Goal: Task Accomplishment & Management: Manage account settings

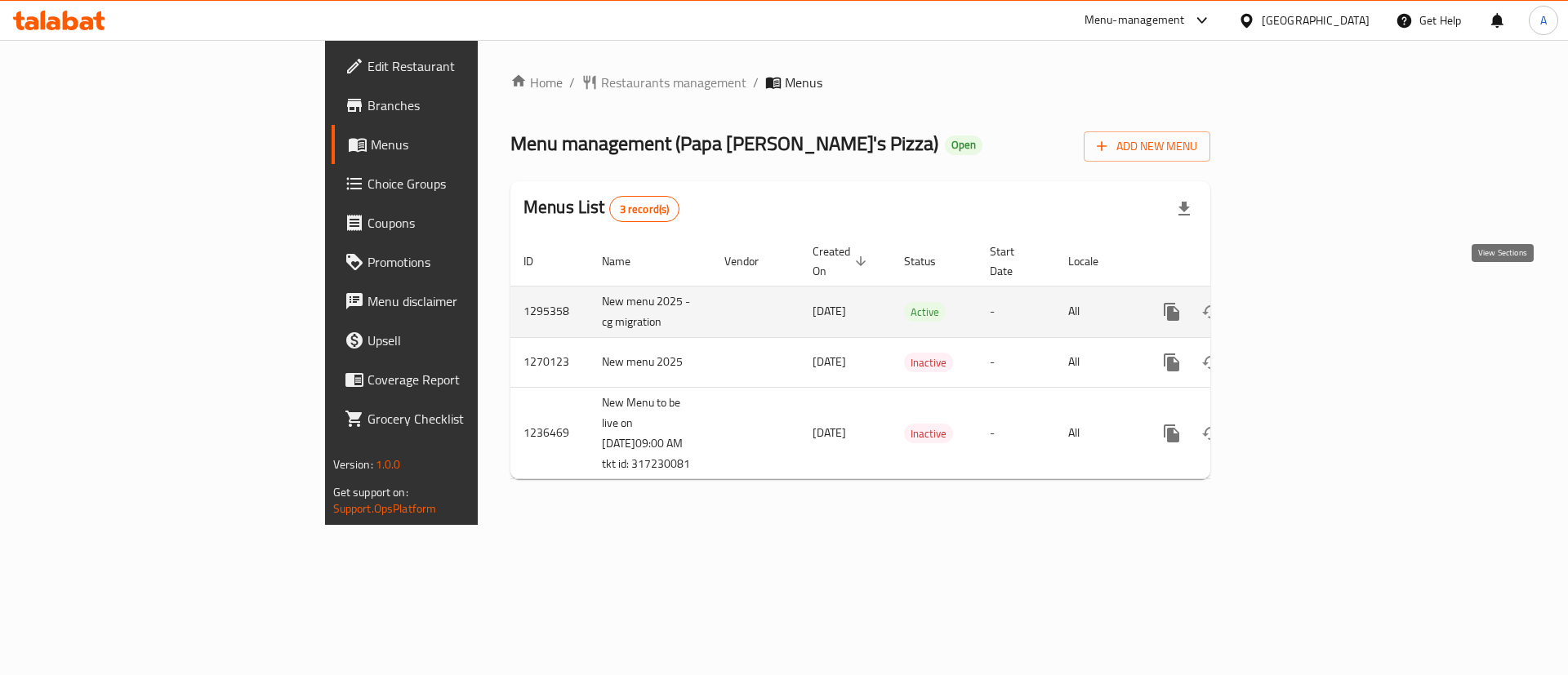
click at [1297, 305] on icon "enhanced table" at bounding box center [1289, 312] width 14 height 14
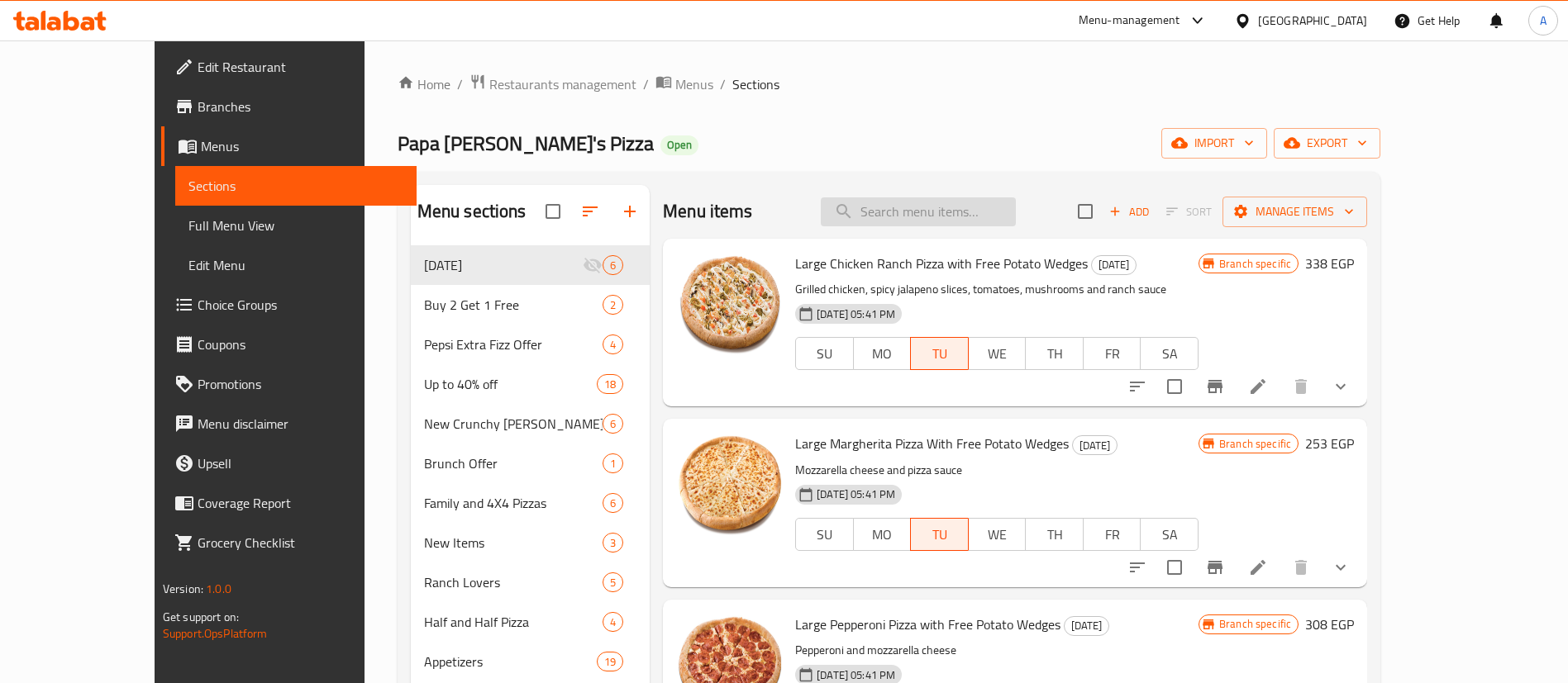
click at [980, 214] on input "search" at bounding box center [918, 212] width 195 height 29
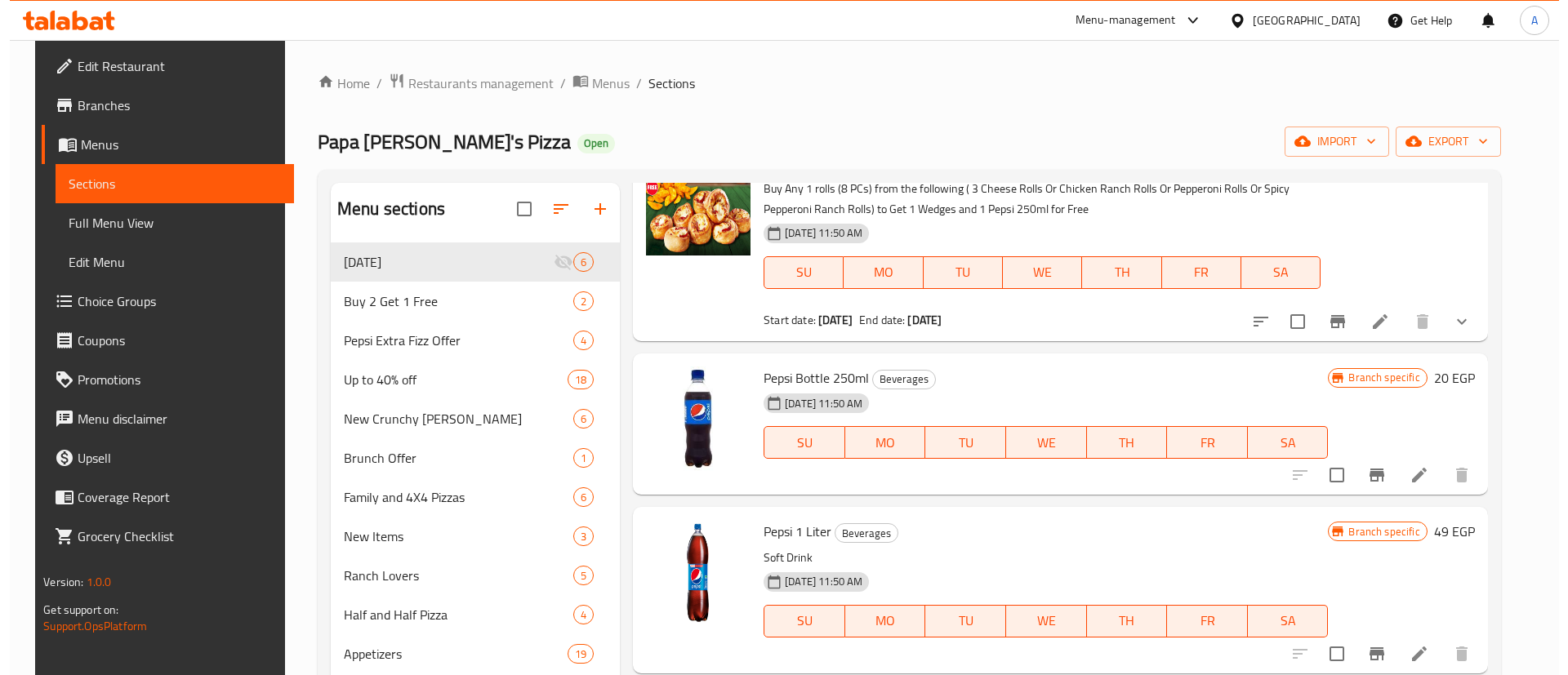
scroll to position [1754, 0]
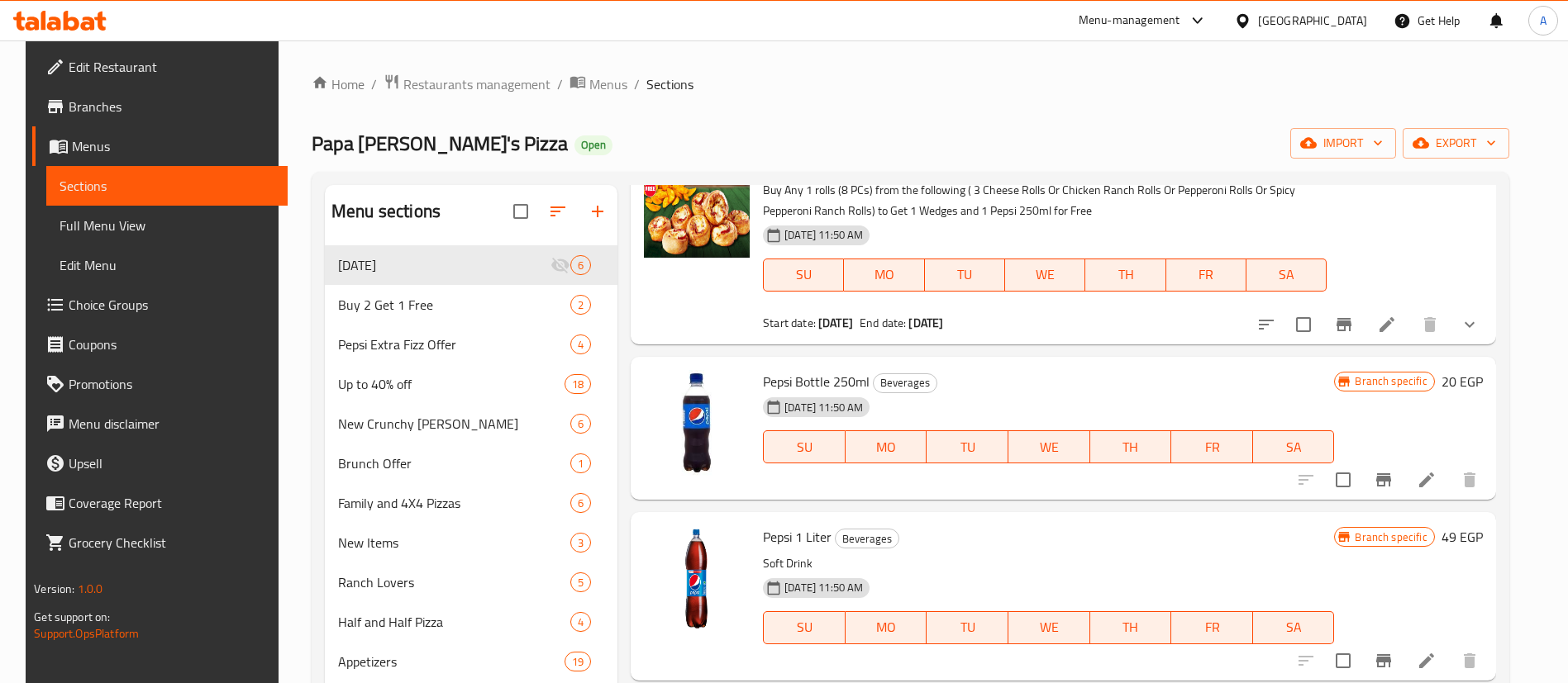
type input "pepsi"
click at [1387, 487] on icon "Branch-specific-item" at bounding box center [1384, 481] width 20 height 20
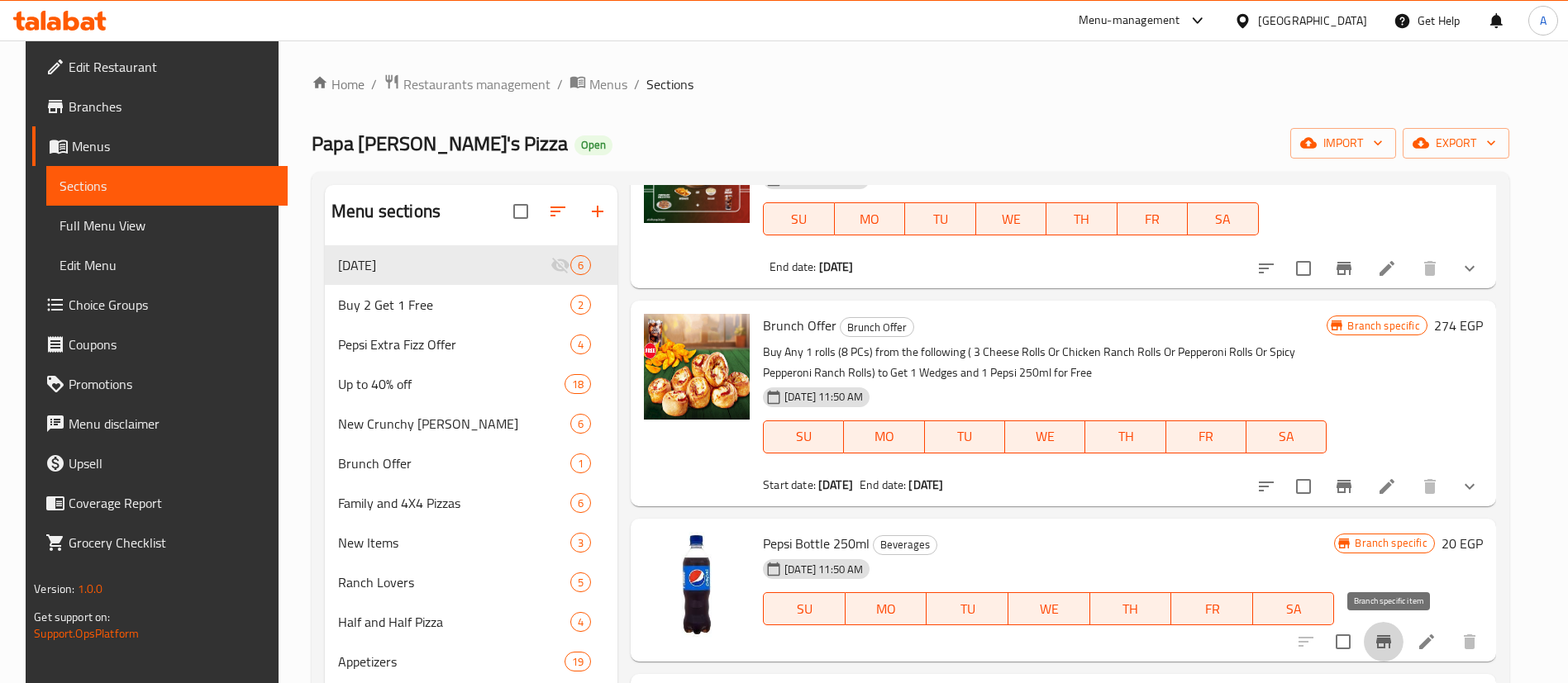
scroll to position [1606, 0]
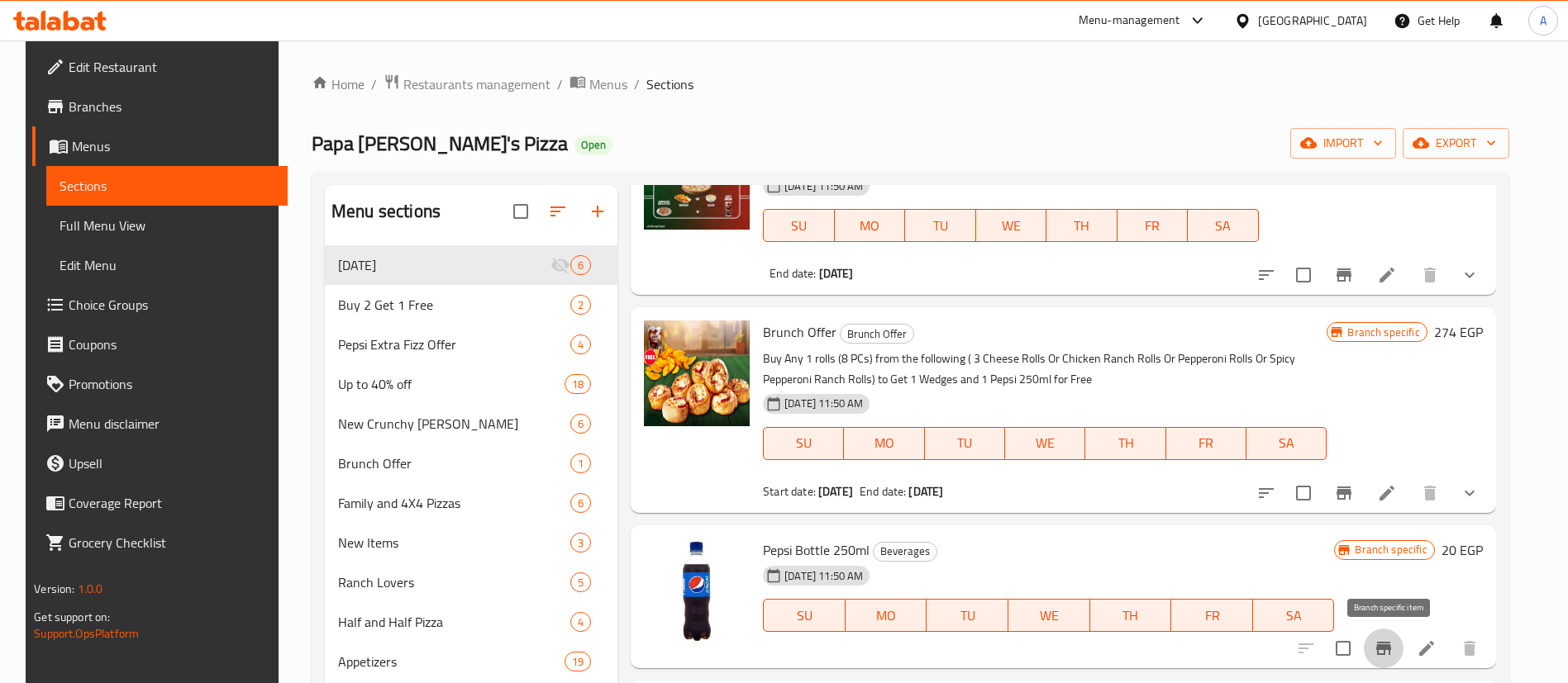
click at [797, 547] on span "Pepsi Bottle 250ml" at bounding box center [816, 550] width 106 height 25
copy h6 "Pepsi Bottle 250ml"
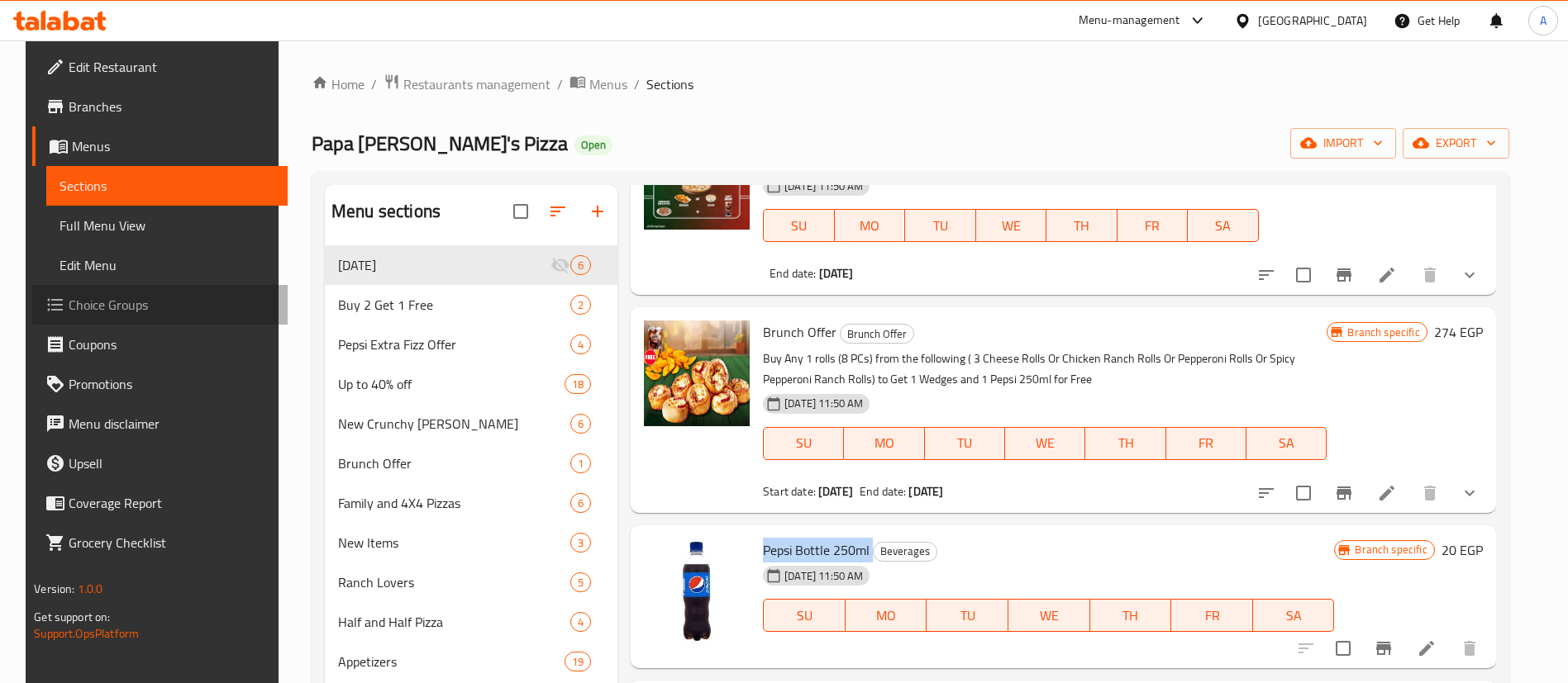
click at [68, 290] on link "Choice Groups" at bounding box center [159, 304] width 256 height 39
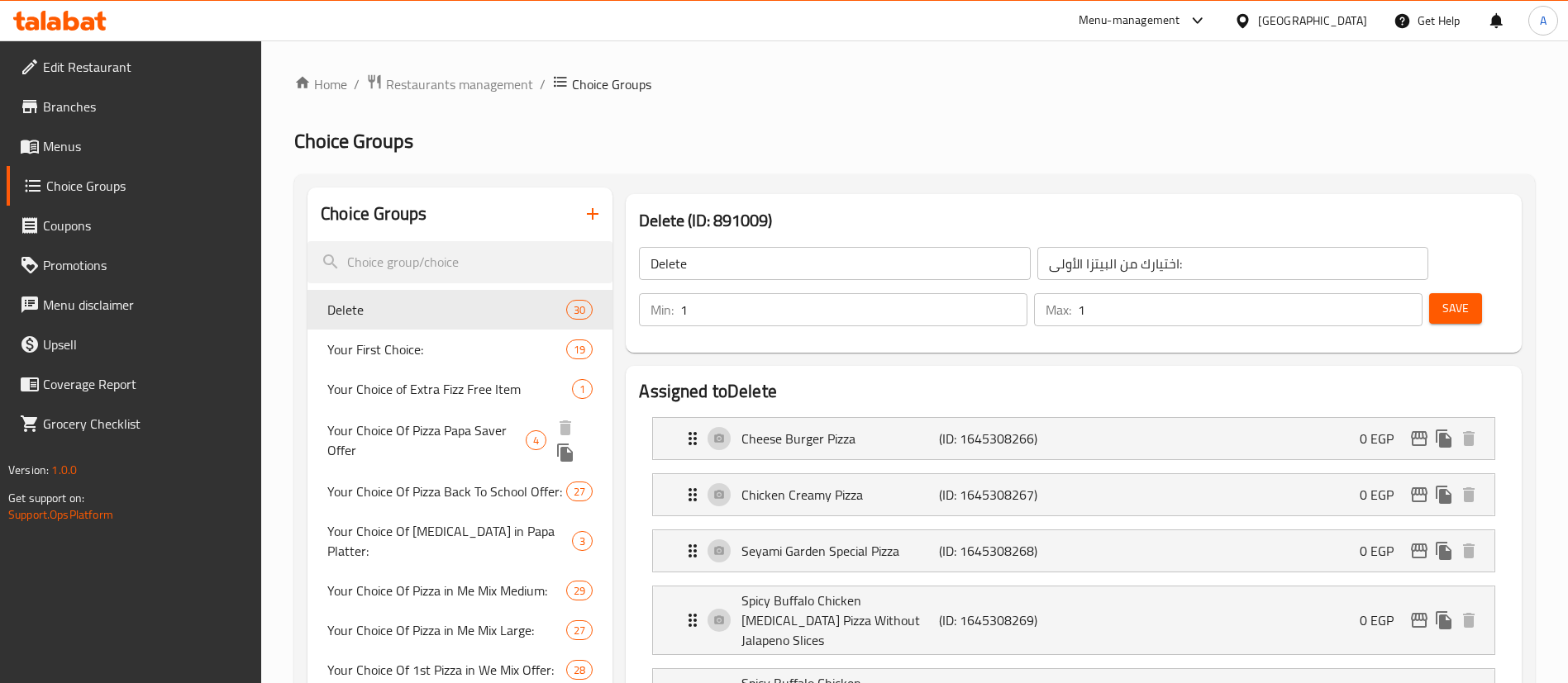
click at [429, 242] on input "search" at bounding box center [460, 263] width 305 height 42
click at [454, 267] on input "search" at bounding box center [460, 263] width 305 height 42
paste input "Pepsi Bottle 250ml"
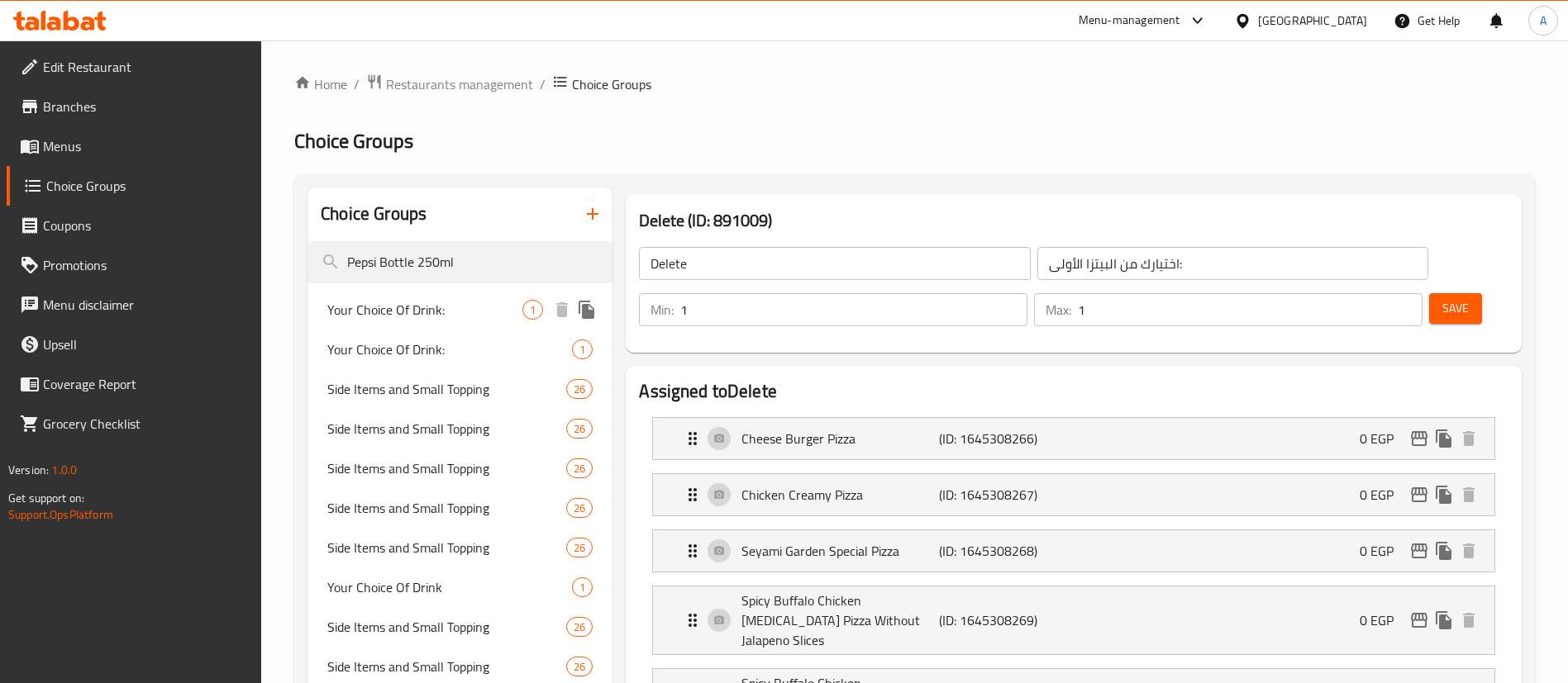
type input "Pepsi Bottle 250ml"
drag, startPoint x: 430, startPoint y: 319, endPoint x: 474, endPoint y: 328, distance: 44.9
click at [430, 318] on span "Your Choice Of Drink:" at bounding box center [424, 310] width 195 height 20
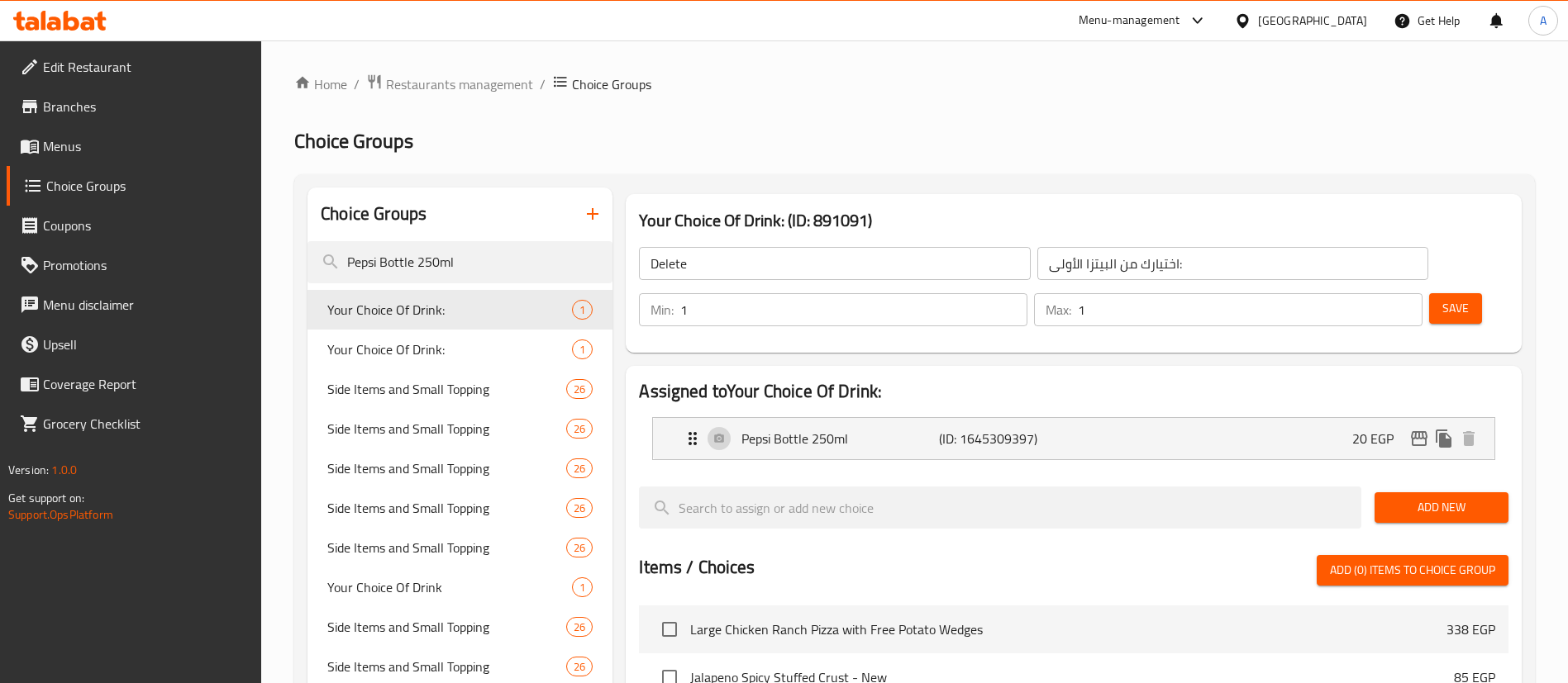
type input "Your Choice Of Drink:"
type input "اختيارك من المشروب:"
type input "0"
click at [1418, 428] on icon "edit" at bounding box center [1420, 439] width 20 height 20
click at [426, 352] on span "Your Choice Of Drink:" at bounding box center [424, 350] width 195 height 20
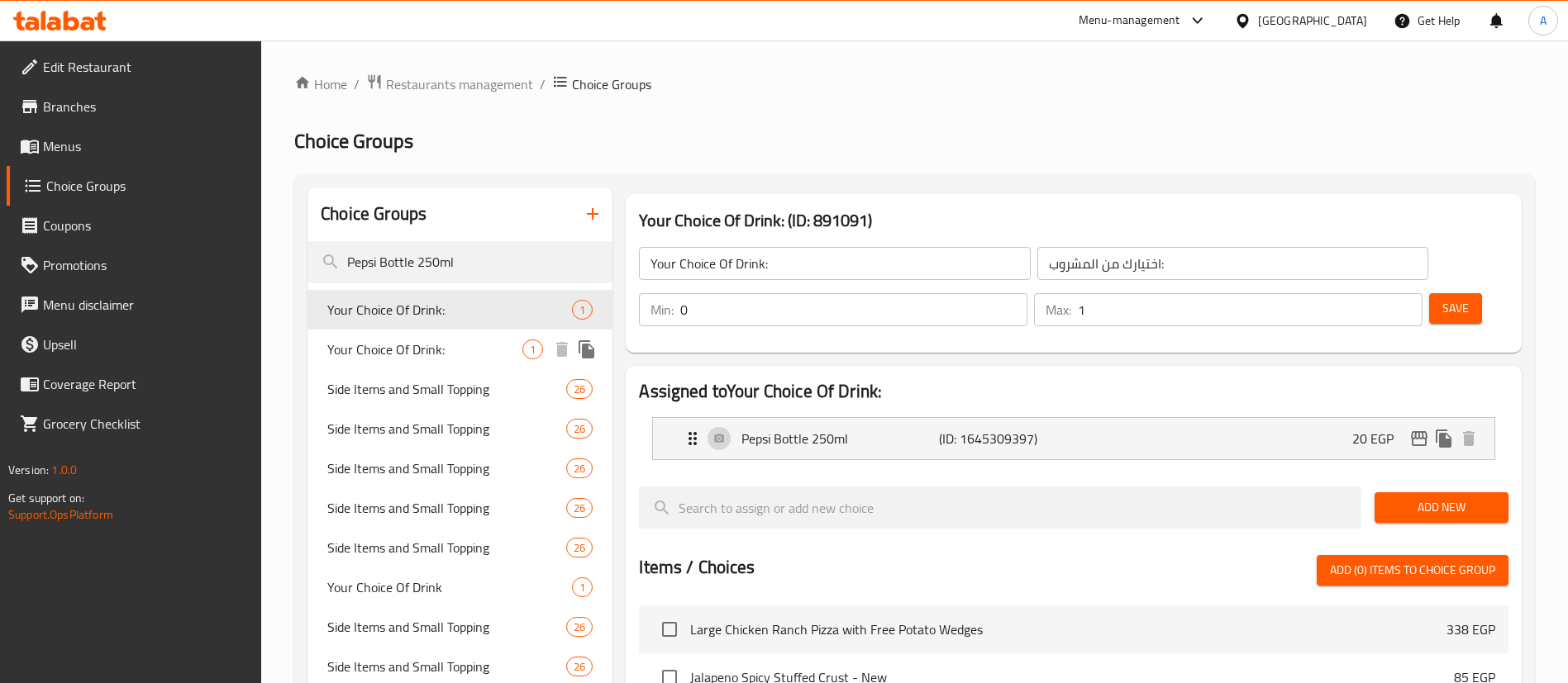
type input "إختيارك من المشروب:"
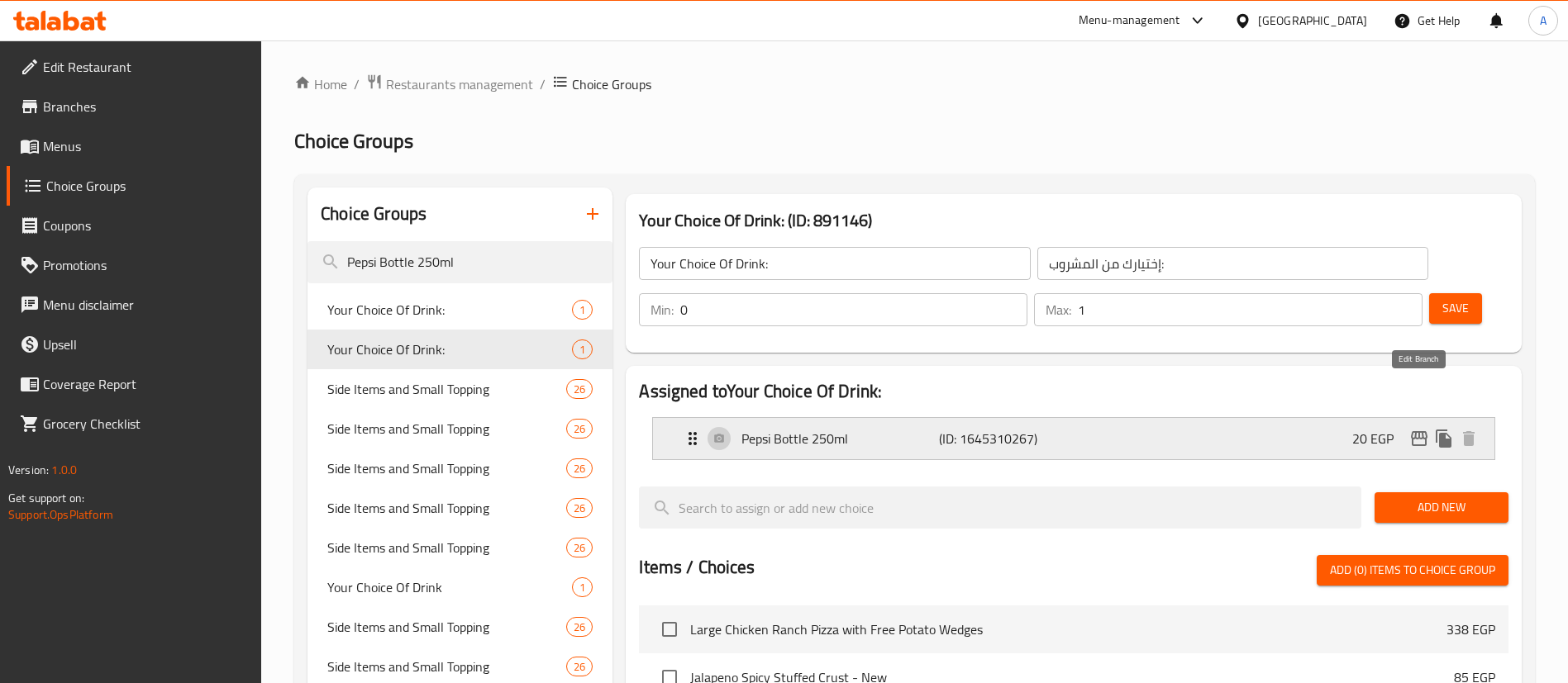
click at [1414, 428] on icon "edit" at bounding box center [1420, 439] width 20 height 20
click at [393, 387] on span "Side Items and Small Topping" at bounding box center [446, 389] width 239 height 20
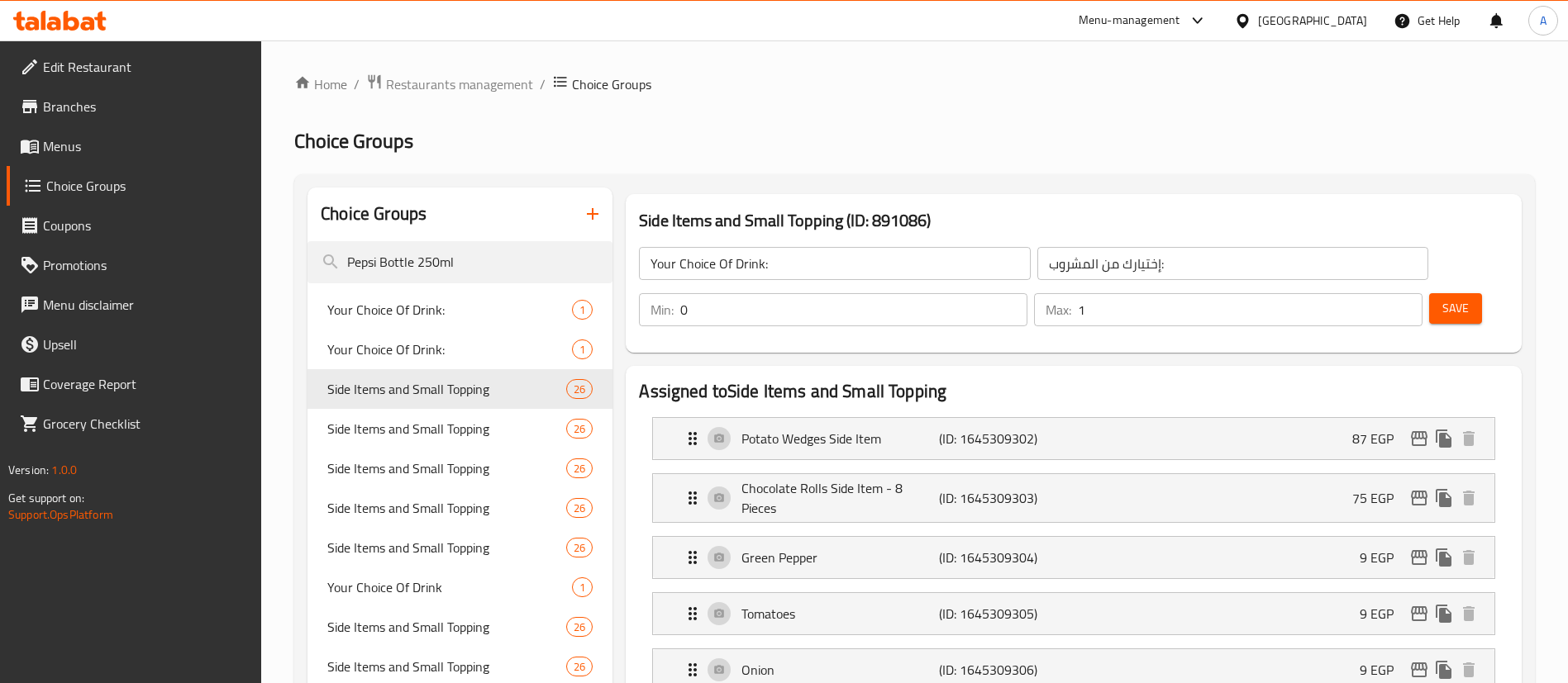
type input "Side Items and Small Topping"
type input "الاصناف الجانبية و [DEMOGRAPHIC_DATA] الصغيرة"
type input "0"
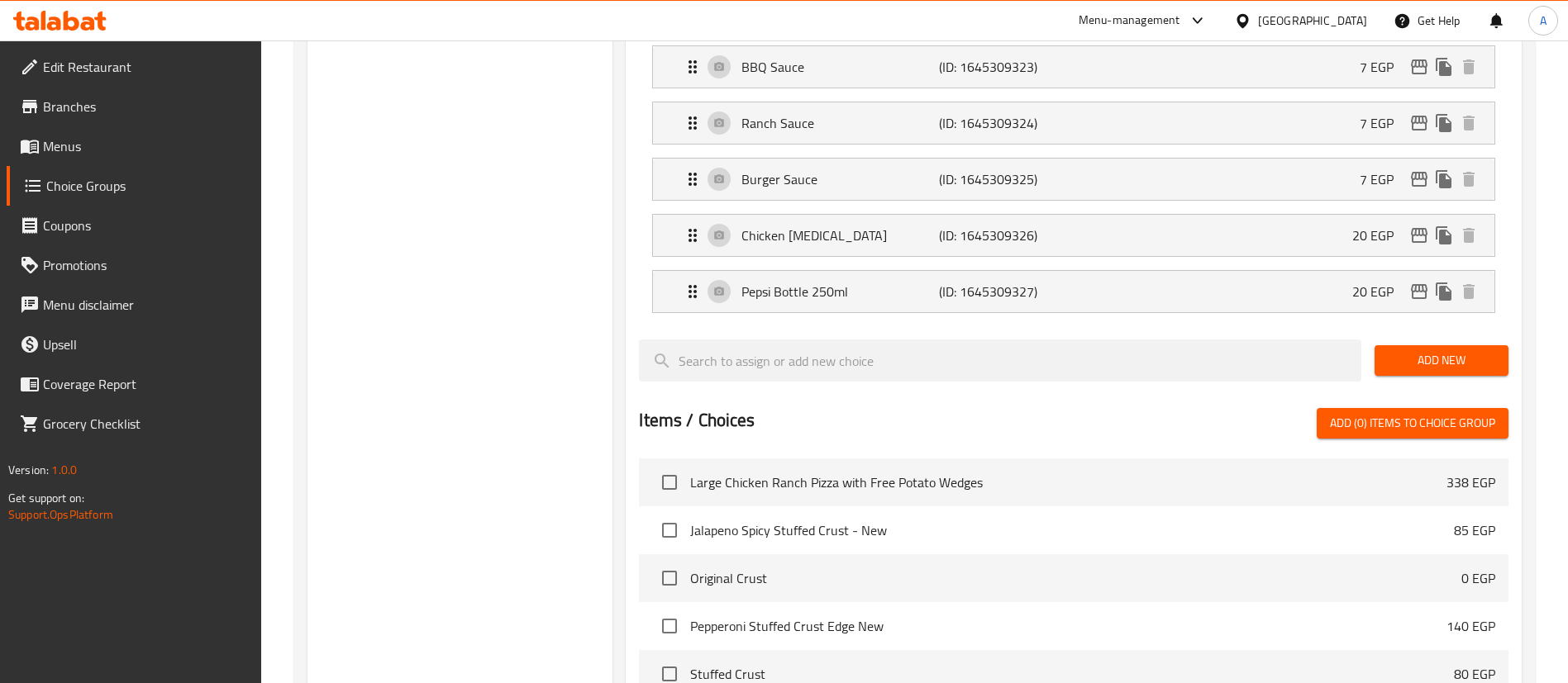
scroll to position [1551, 0]
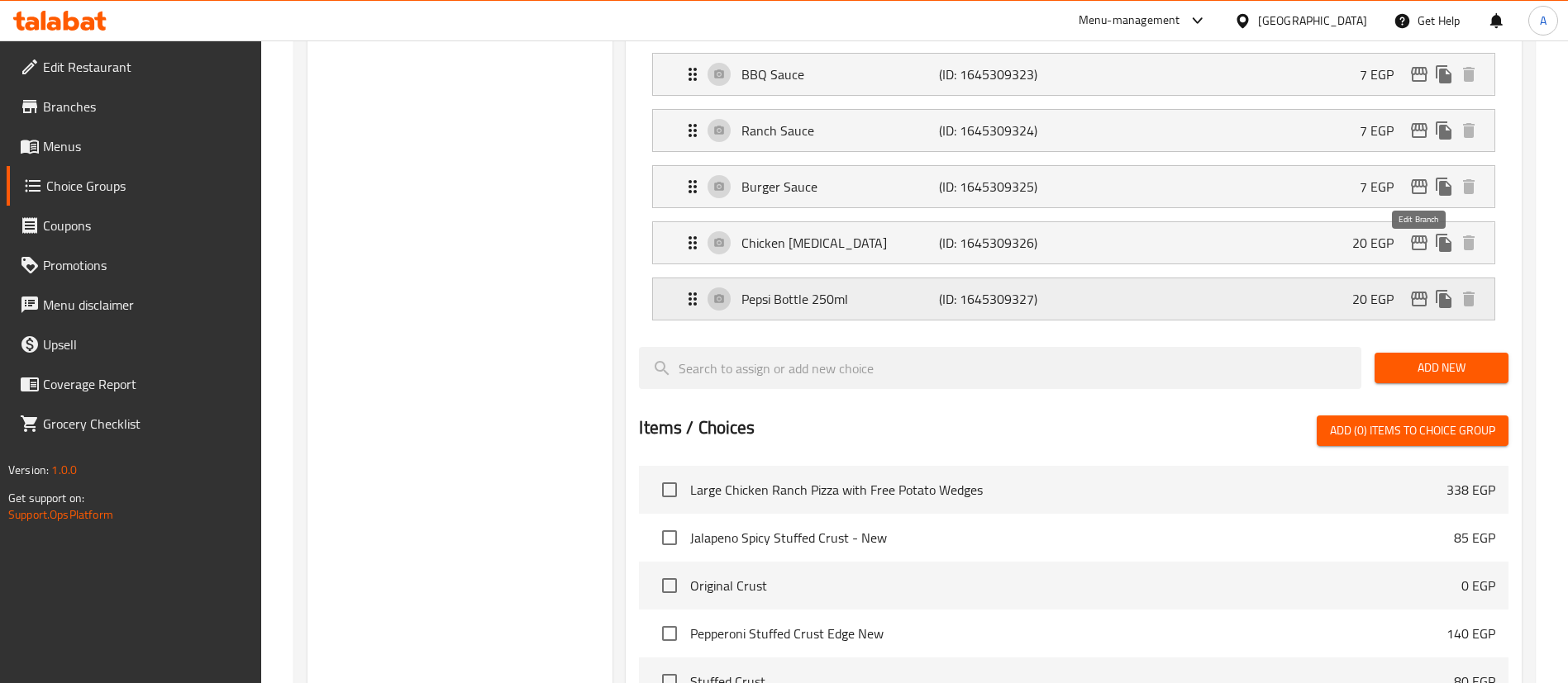
click at [1421, 289] on icon "edit" at bounding box center [1420, 299] width 20 height 20
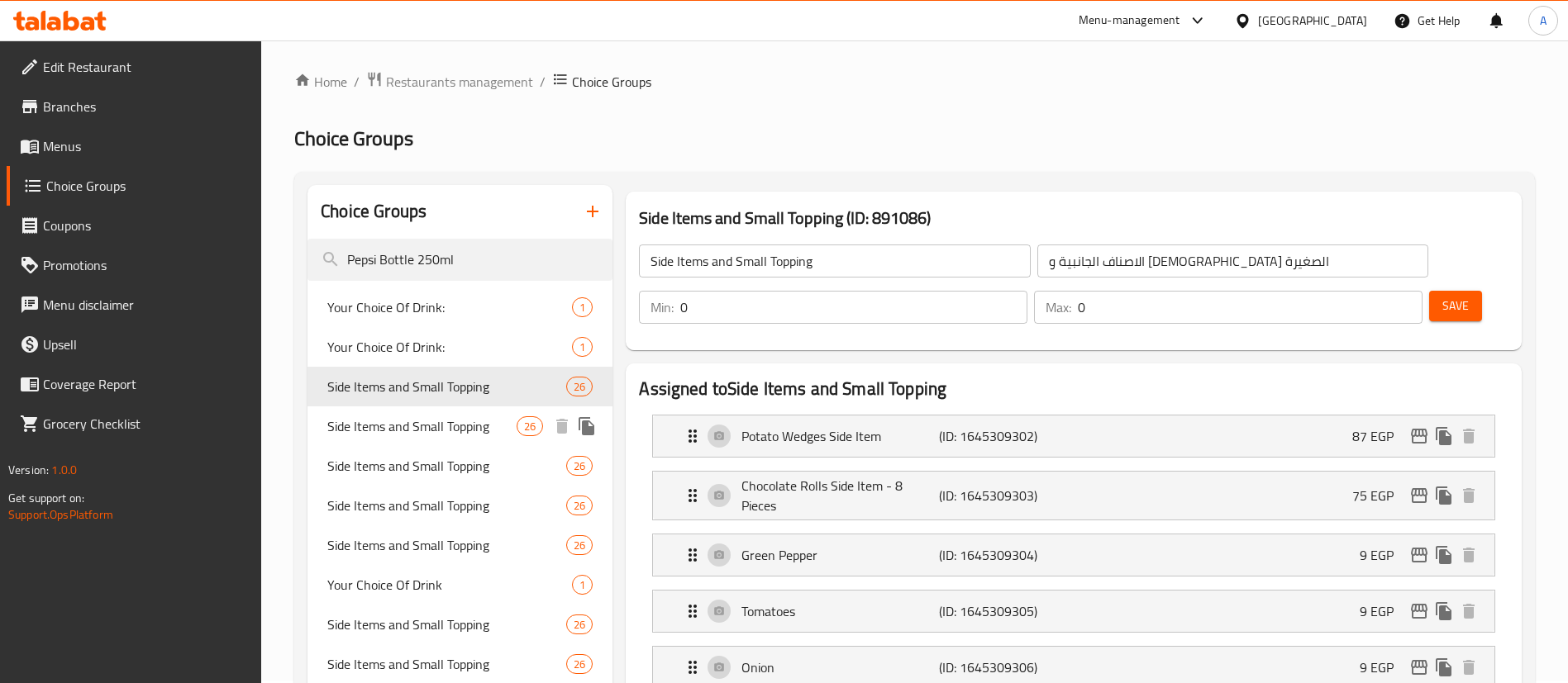
scroll to position [0, 0]
click at [454, 435] on span "Side Items and Small Topping" at bounding box center [421, 429] width 190 height 20
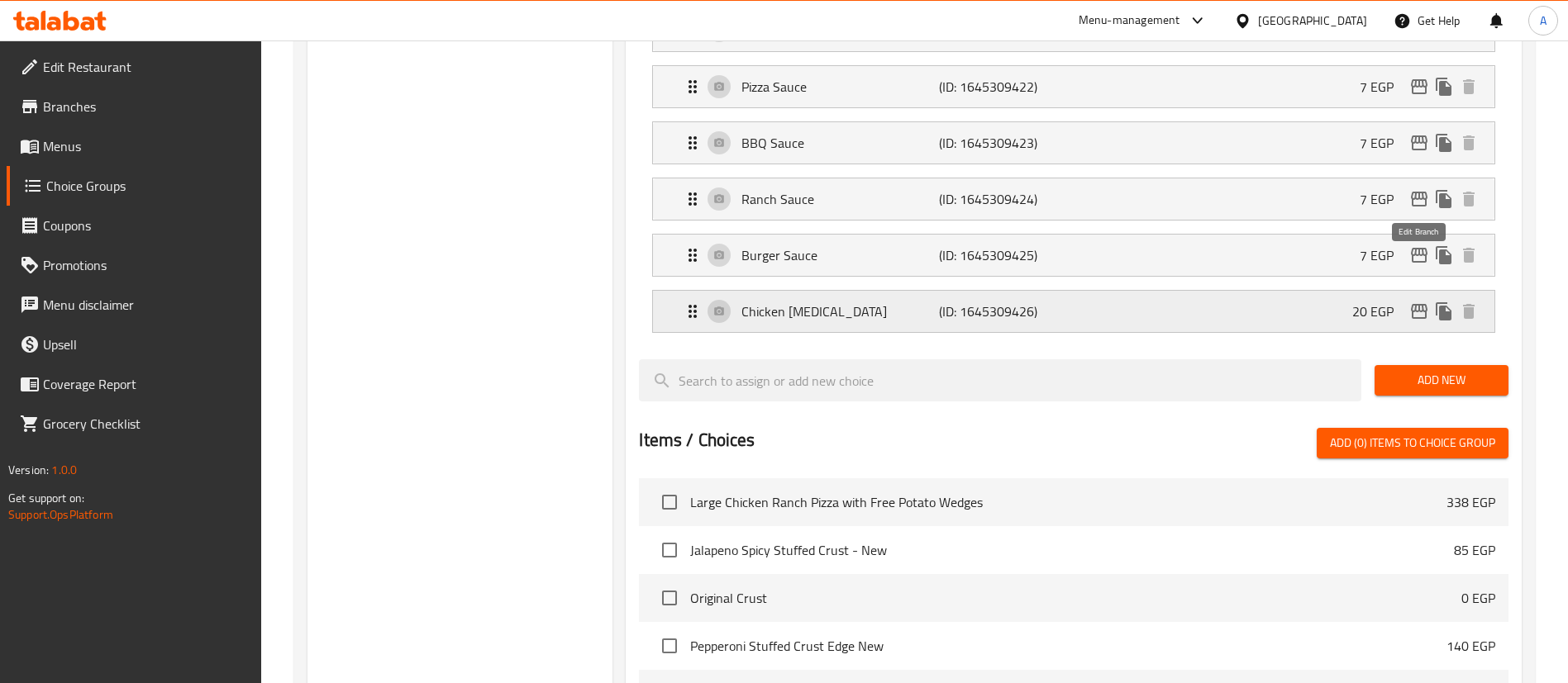
scroll to position [51, 0]
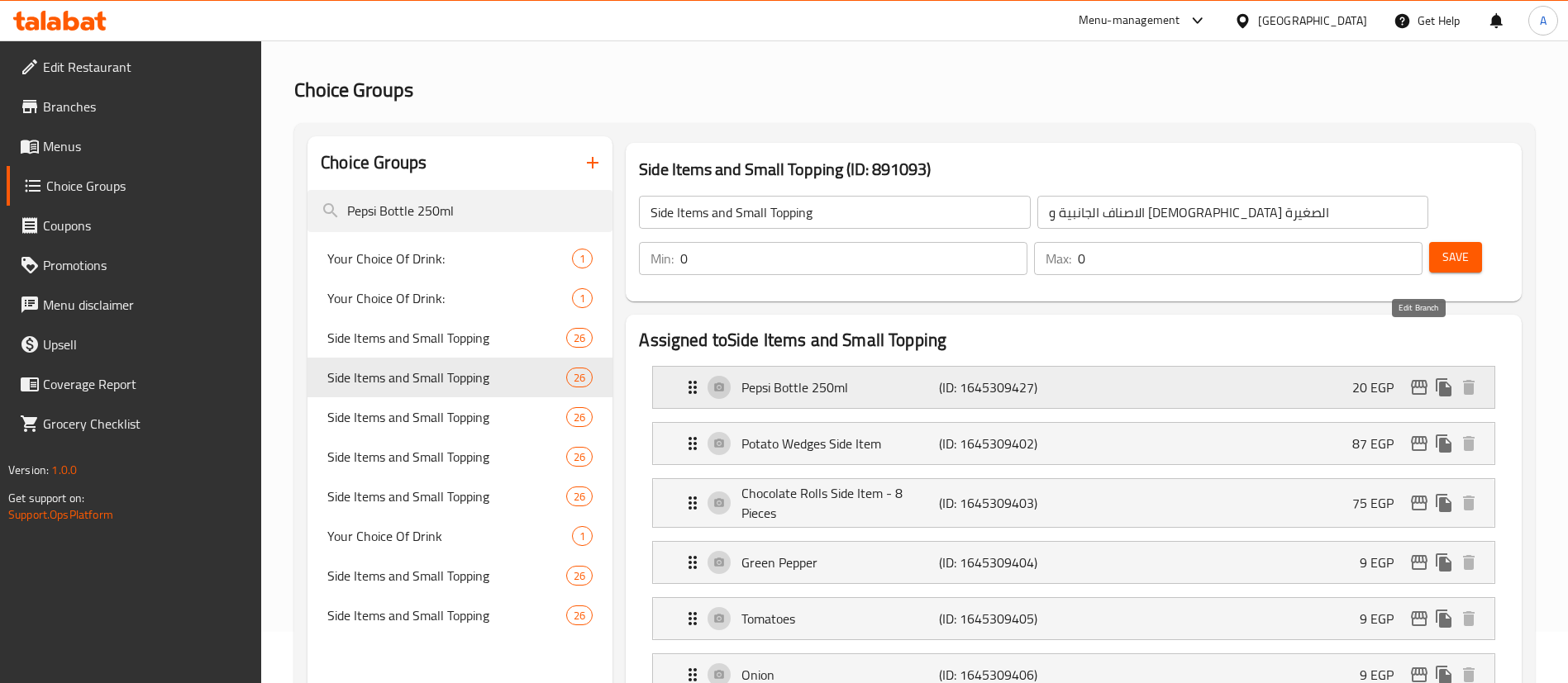
click at [1417, 377] on icon "edit" at bounding box center [1420, 387] width 20 height 20
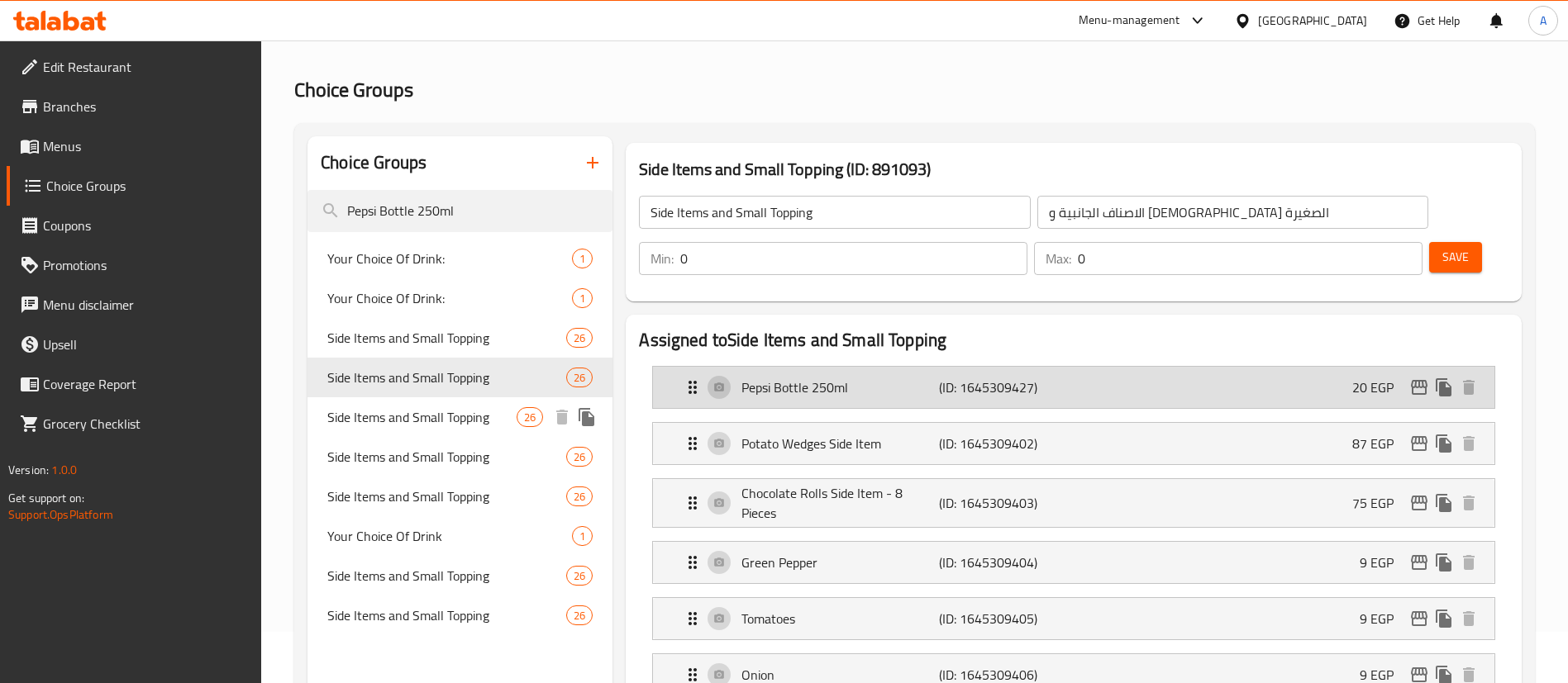
click at [457, 407] on span "Side Items and Small Topping" at bounding box center [421, 417] width 190 height 20
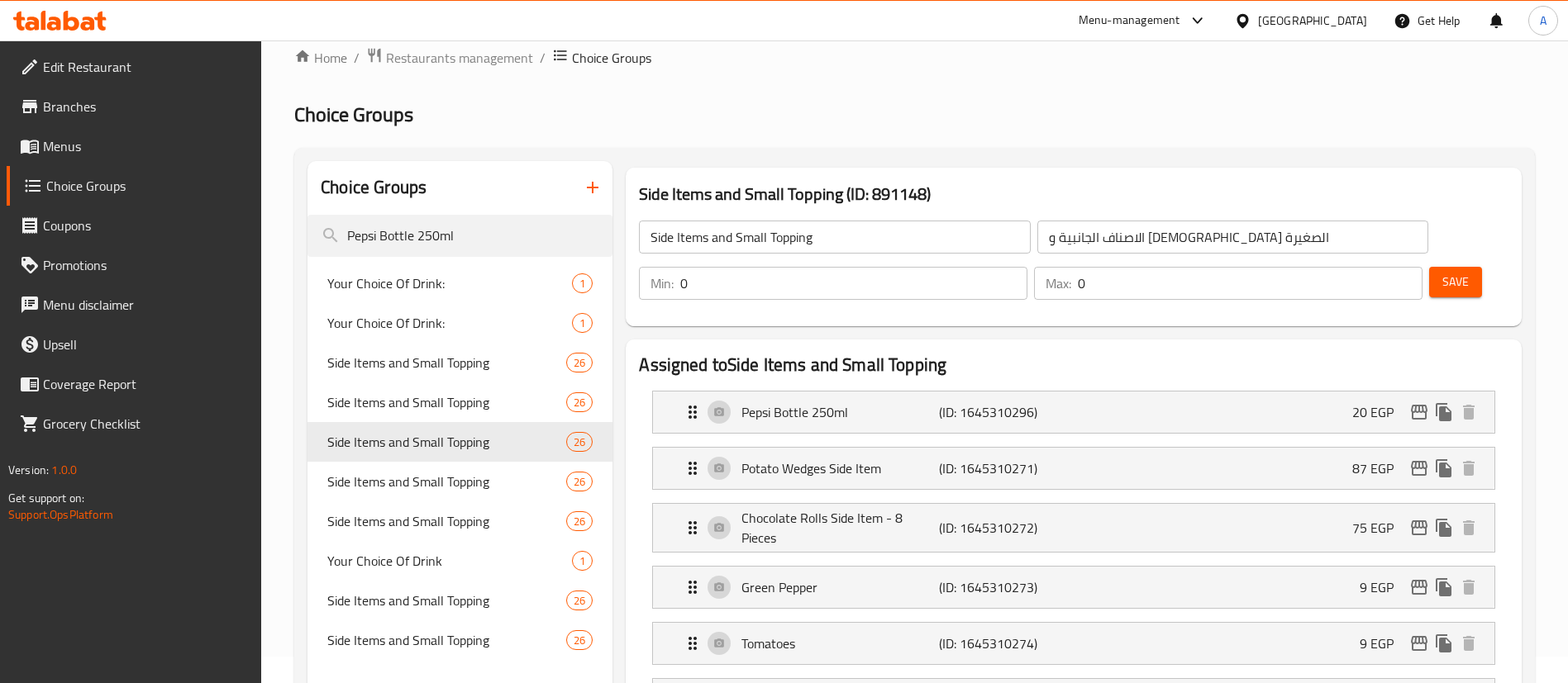
scroll to position [34, 0]
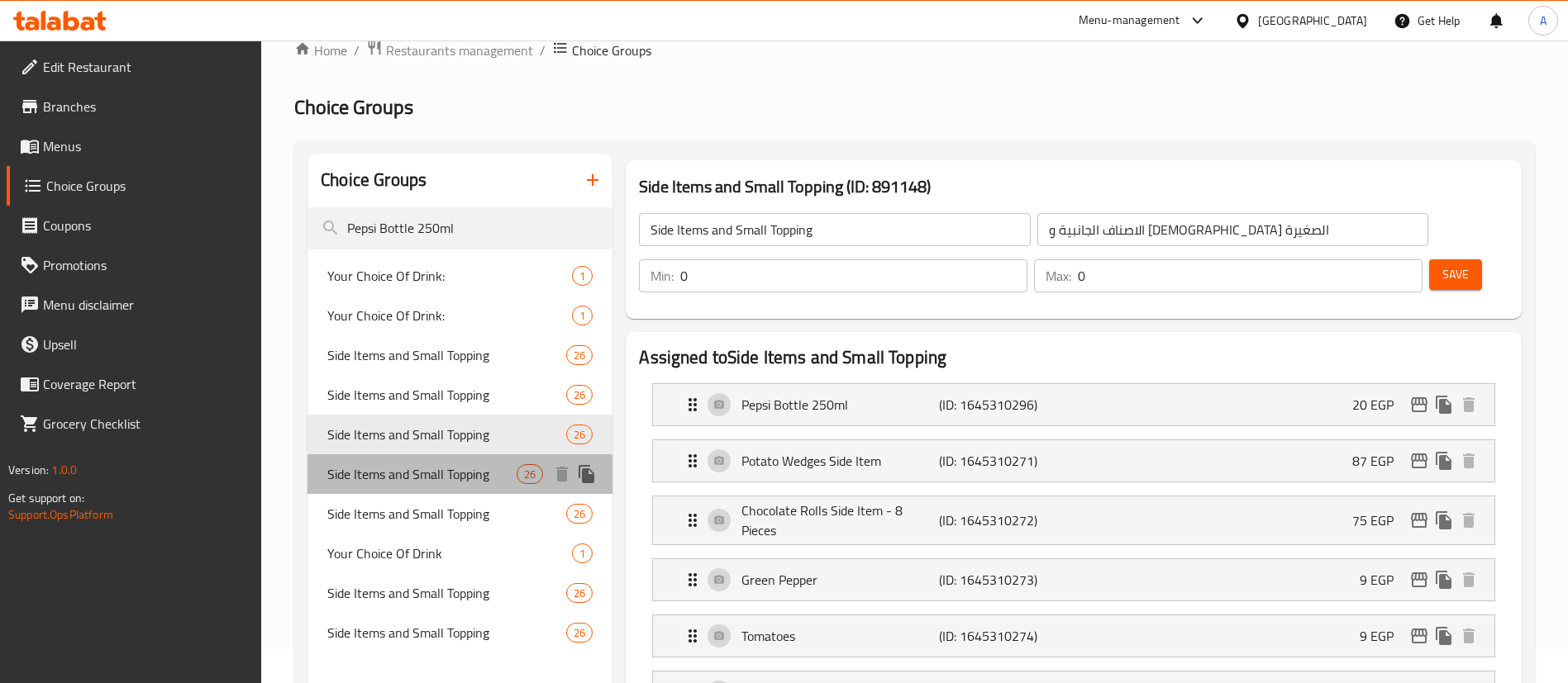
click at [442, 482] on span "Side Items and Small Topping" at bounding box center [421, 474] width 190 height 20
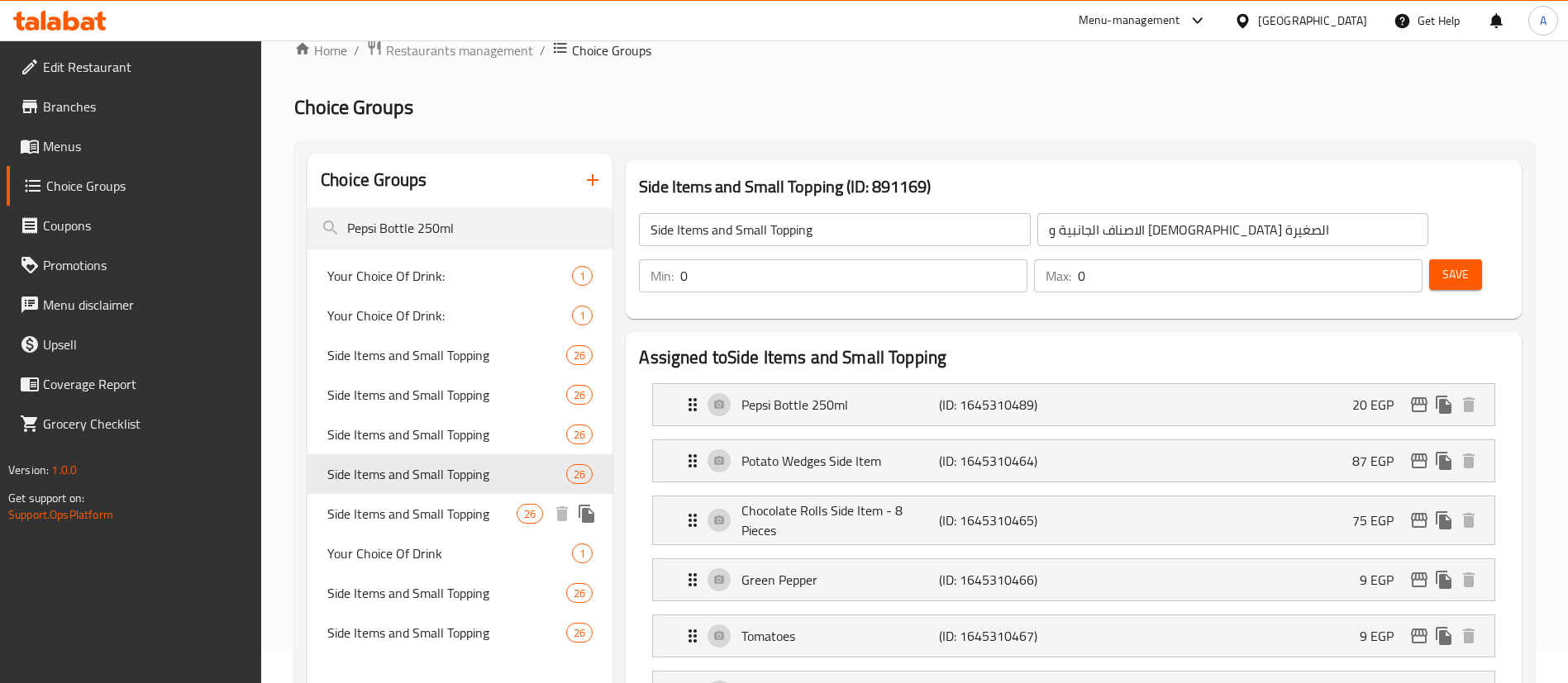
click at [457, 513] on span "Side Items and Small Topping" at bounding box center [421, 515] width 190 height 20
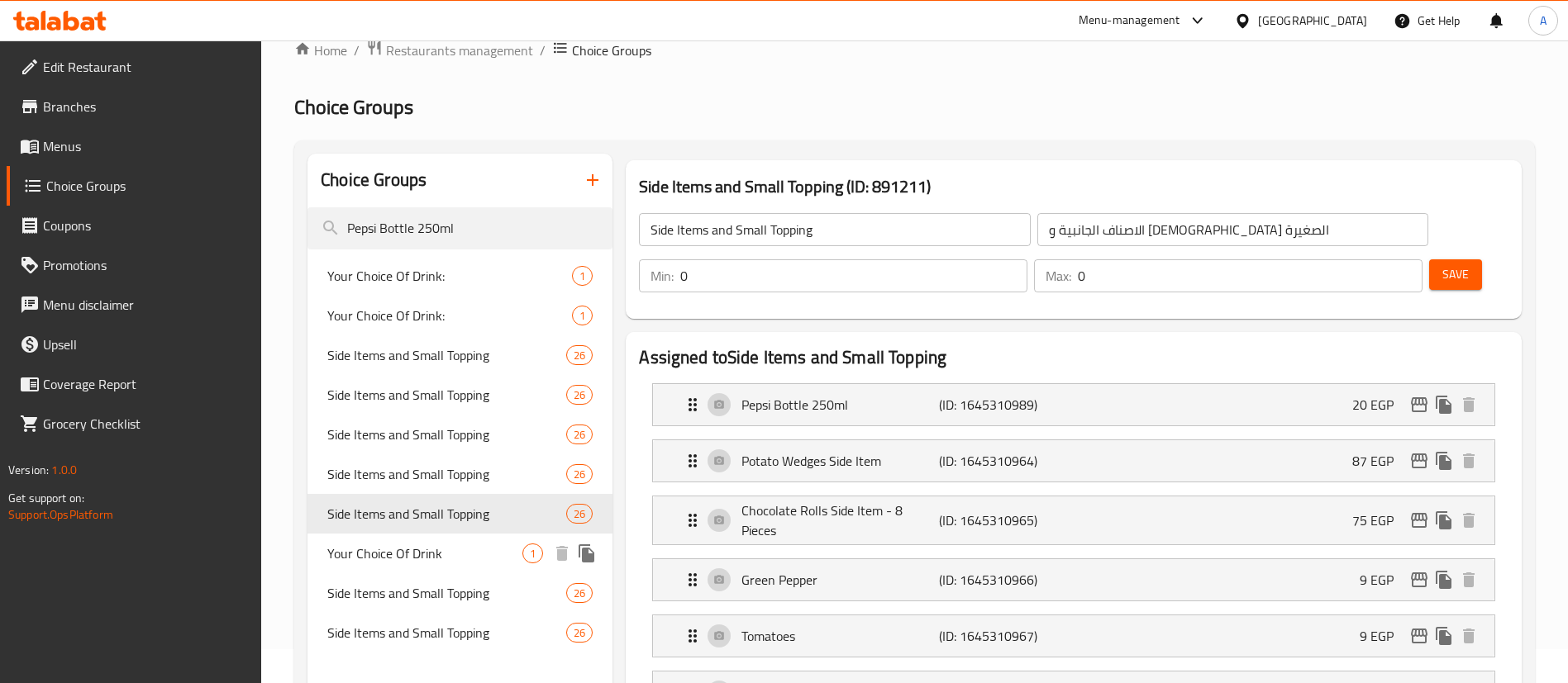
click at [434, 547] on span "Your Choice Of Drink" at bounding box center [424, 554] width 195 height 20
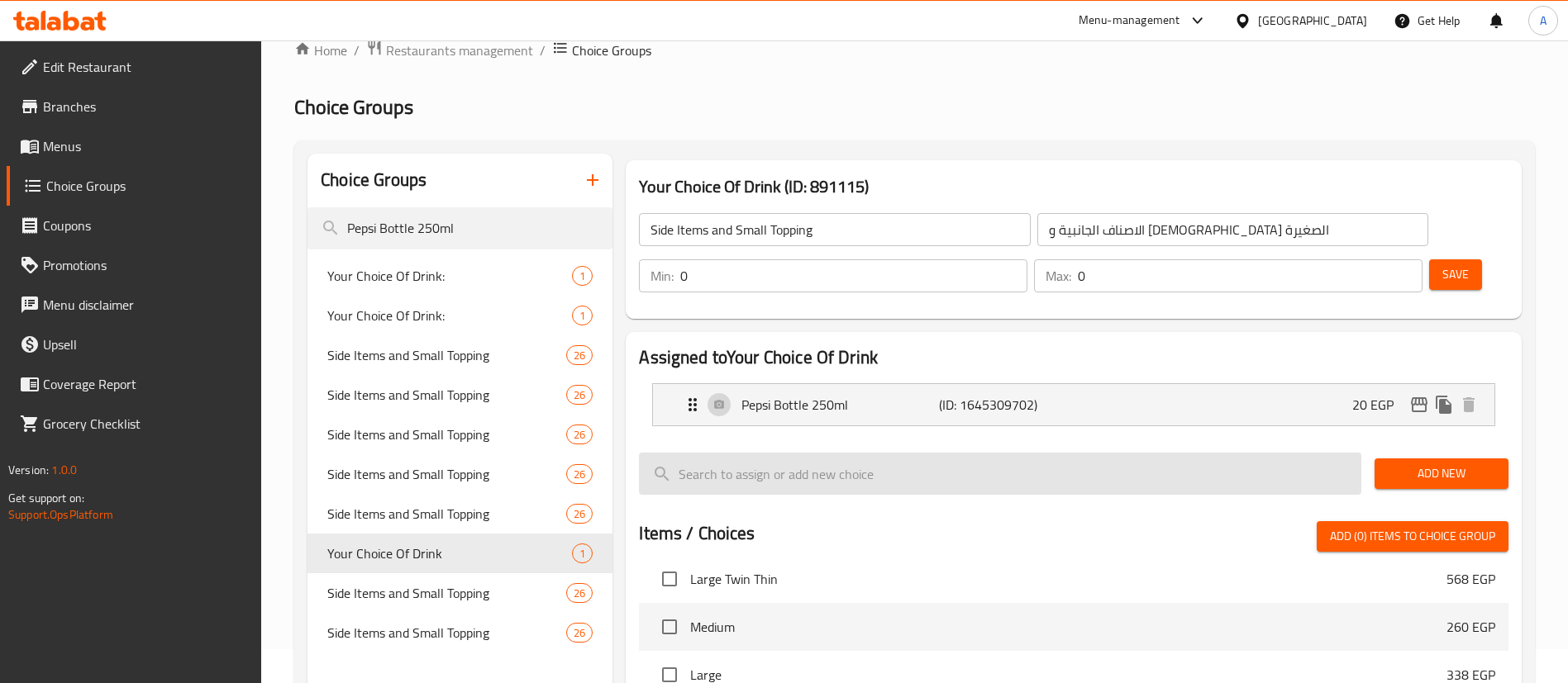
type input "Your Choice Of Drink"
type input "أختيارك من المشروب"
type input "1"
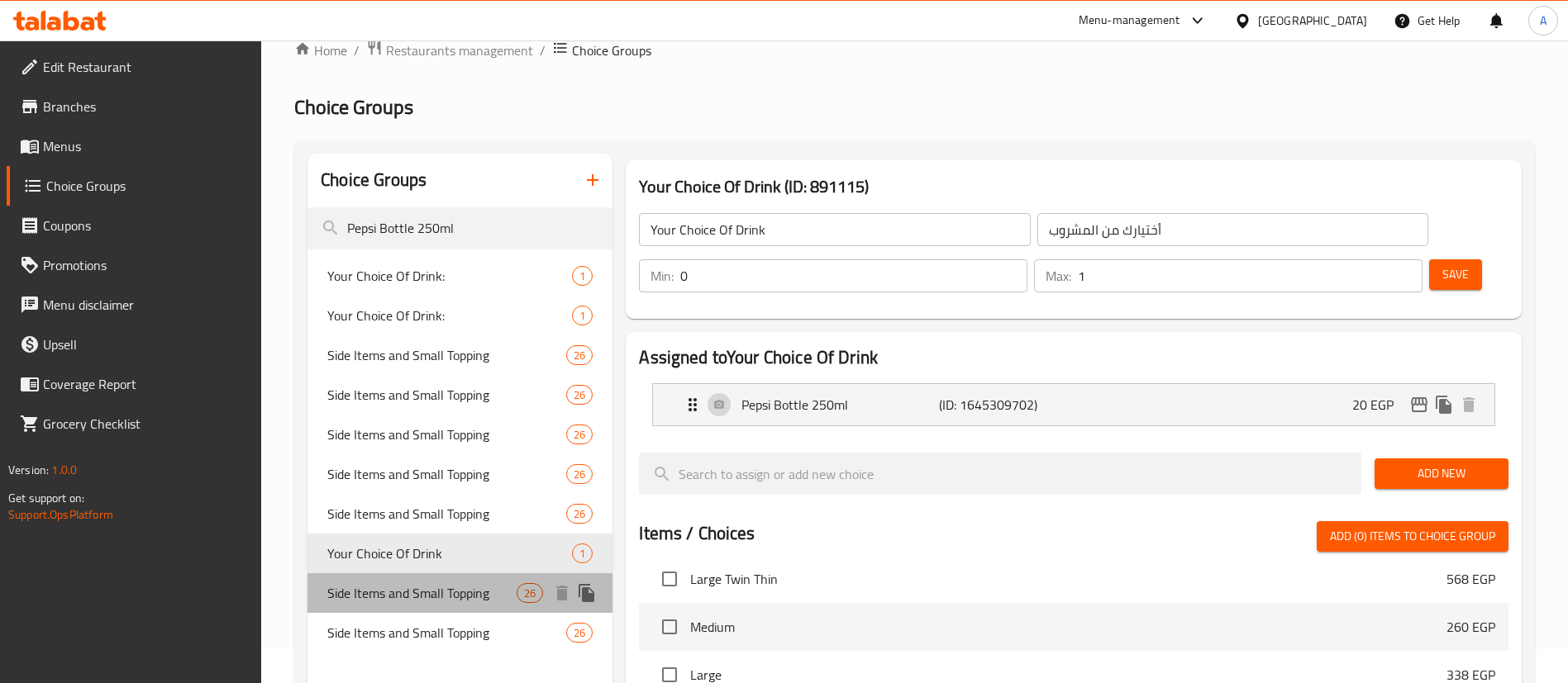
click at [467, 593] on span "Side Items and Small Topping" at bounding box center [421, 593] width 190 height 20
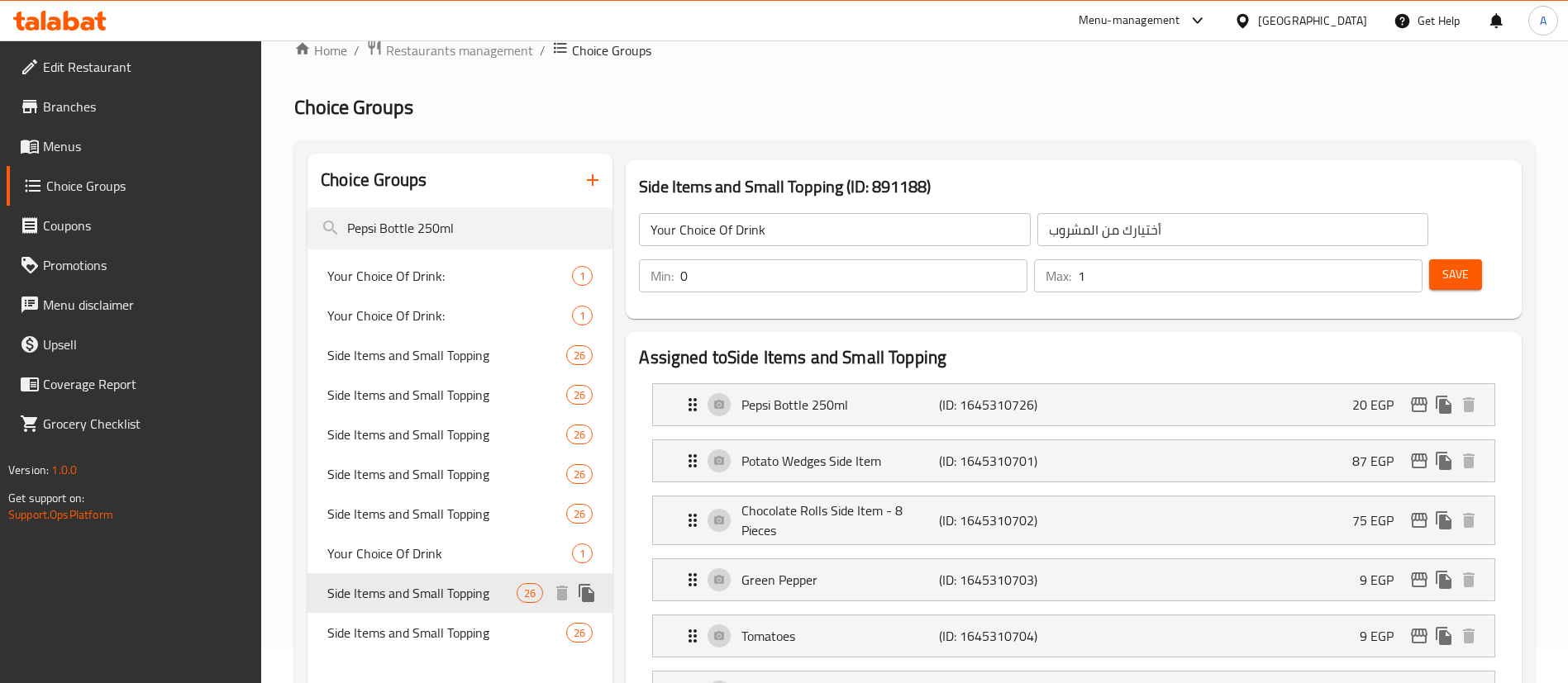
type input "Side Items and Small Topping"
type input "الاصناف الجانبية و [DEMOGRAPHIC_DATA] الصغيرة"
type input "10"
click at [446, 623] on span "Side Items and Small Topping" at bounding box center [421, 634] width 190 height 20
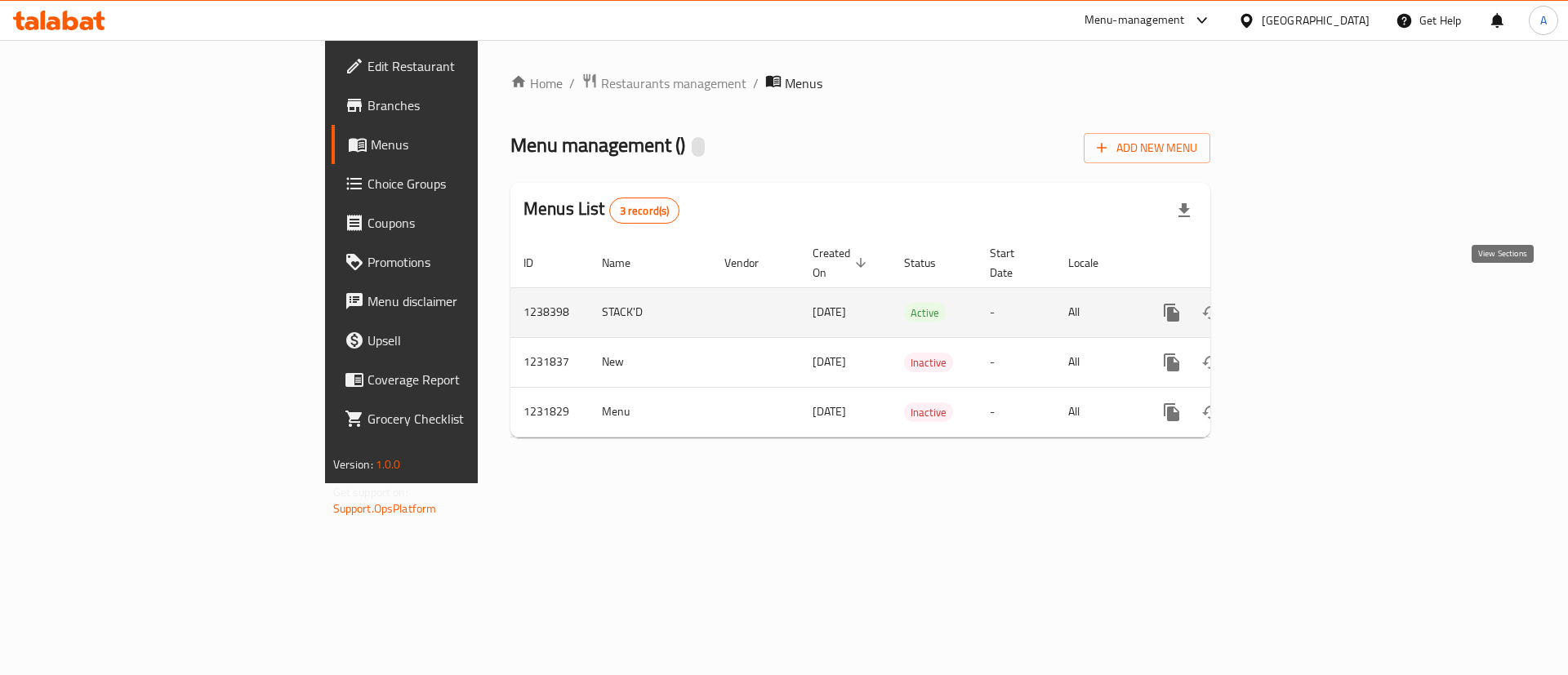
click at [1309, 293] on link "enhanced table" at bounding box center [1288, 312] width 39 height 39
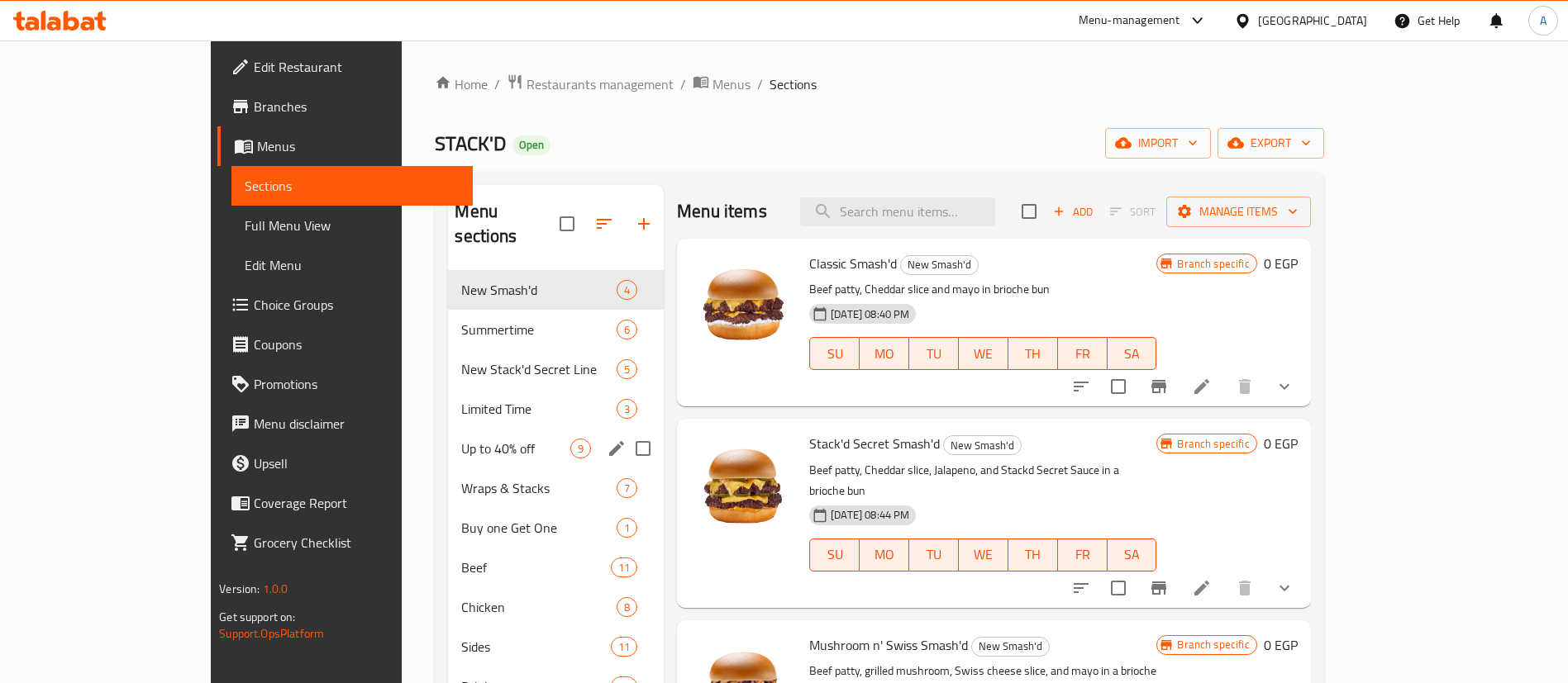
click at [448, 428] on div "Up to 40% off 9" at bounding box center [556, 448] width 216 height 39
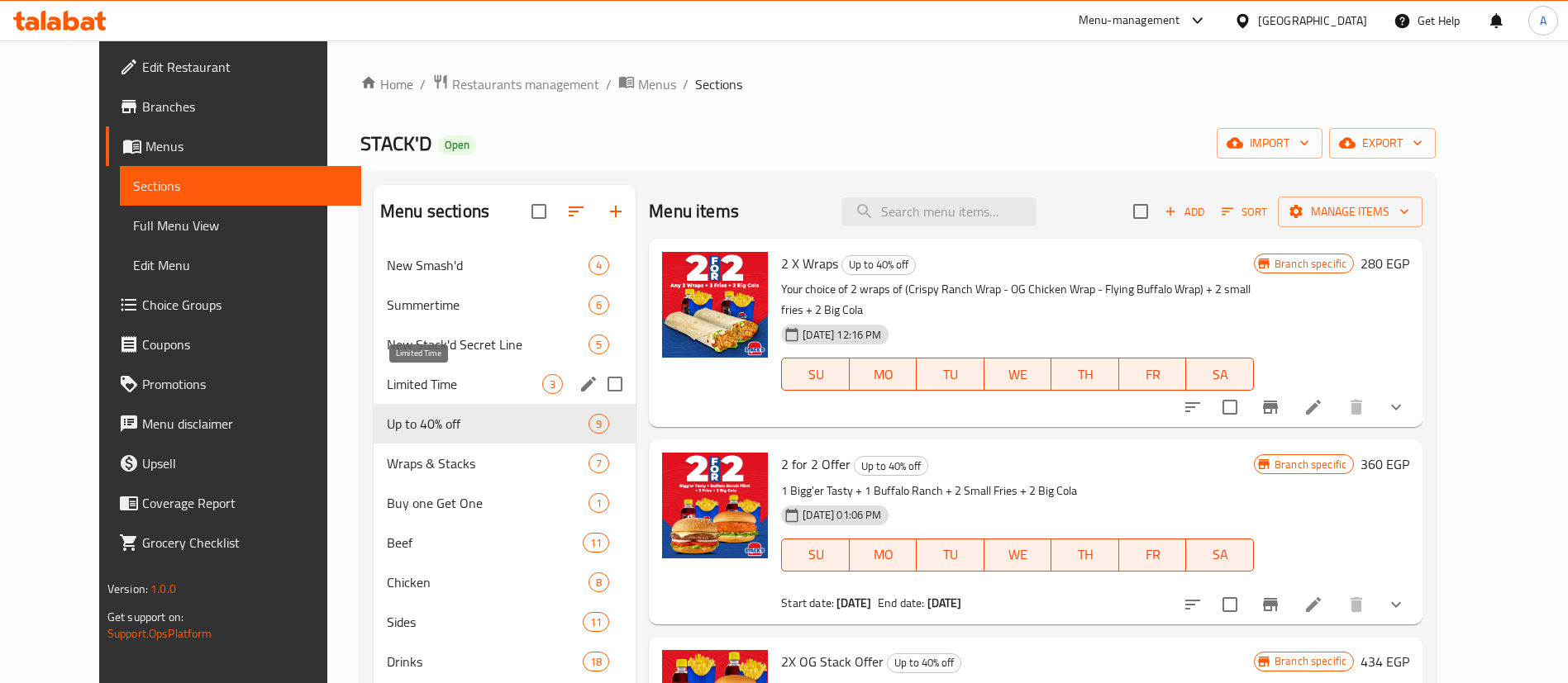
click at [421, 381] on span "Limited Time" at bounding box center [464, 385] width 156 height 20
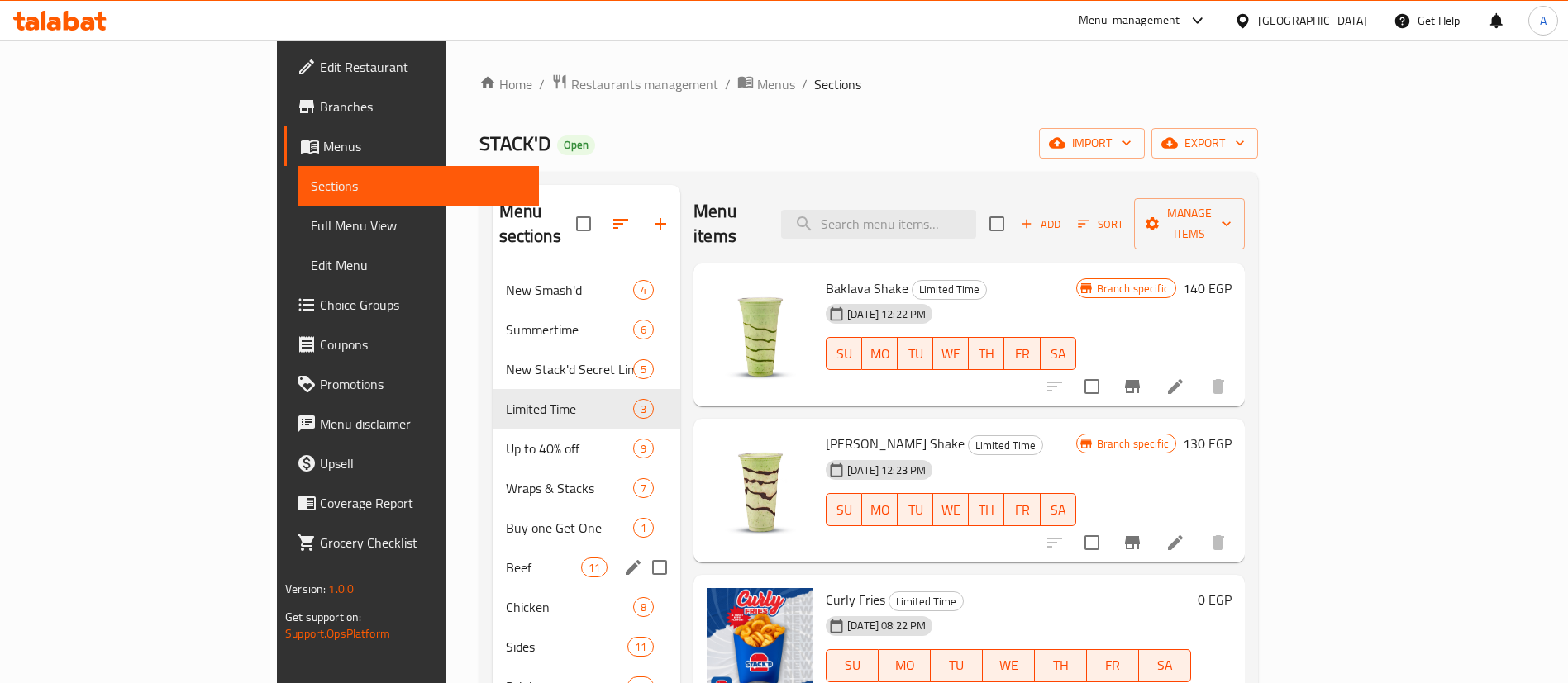
click at [493, 558] on div "Beef 11" at bounding box center [587, 567] width 189 height 39
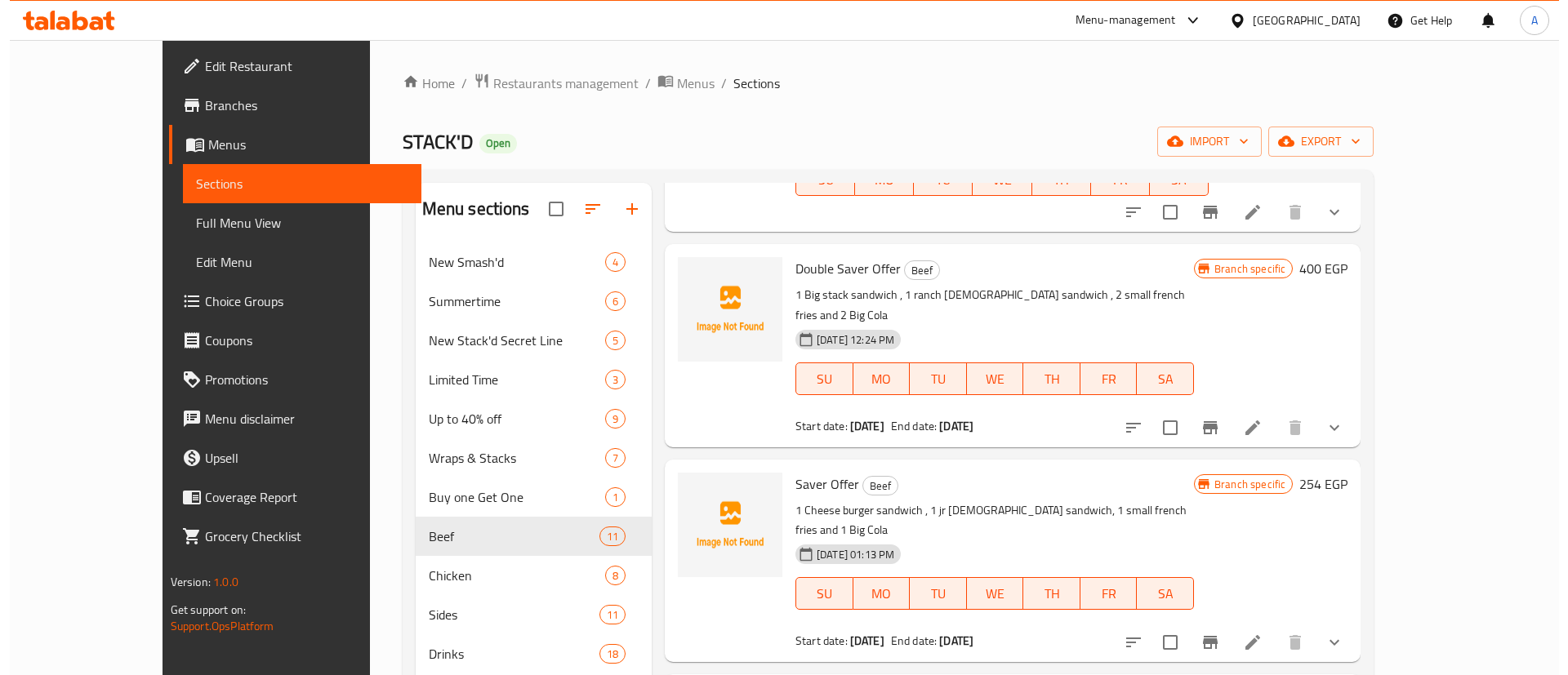
scroll to position [164, 0]
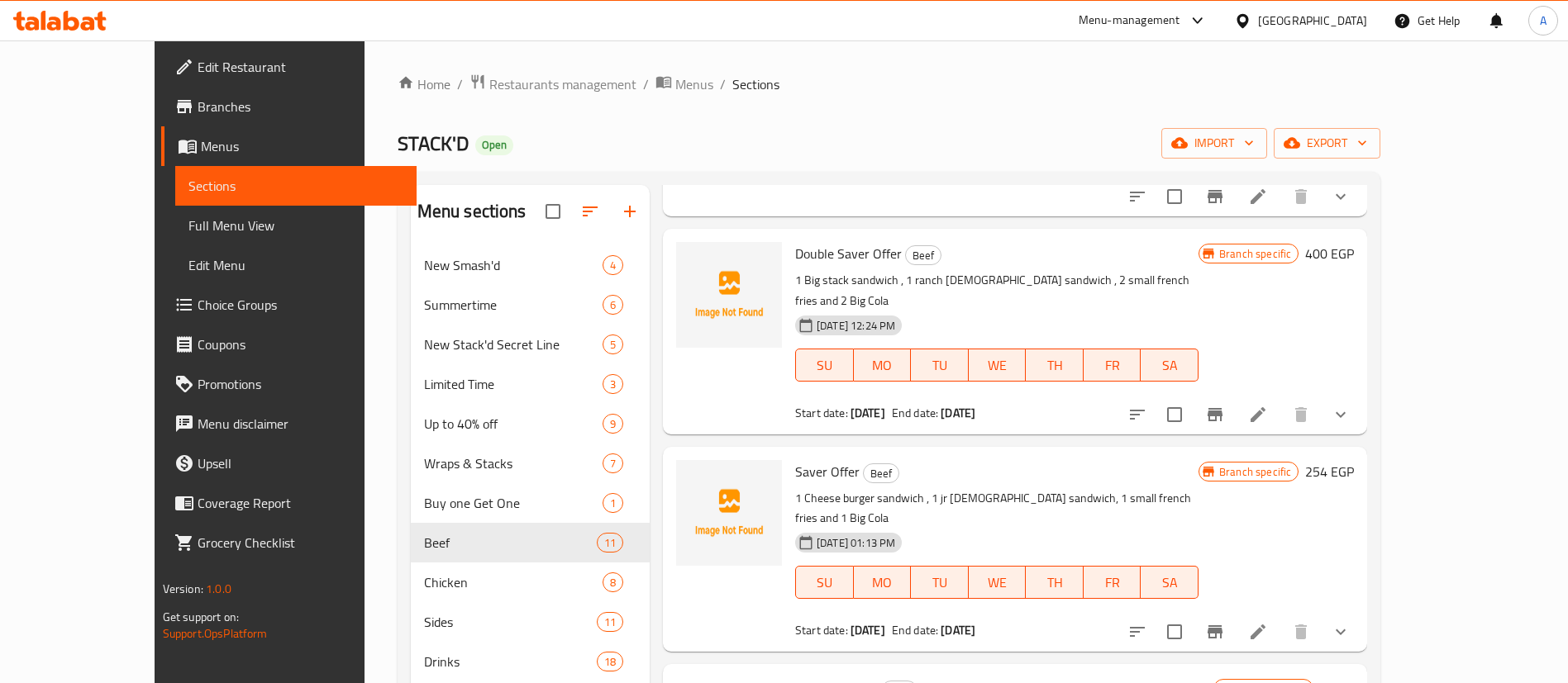
click at [1223, 408] on icon "Branch-specific-item" at bounding box center [1215, 415] width 15 height 13
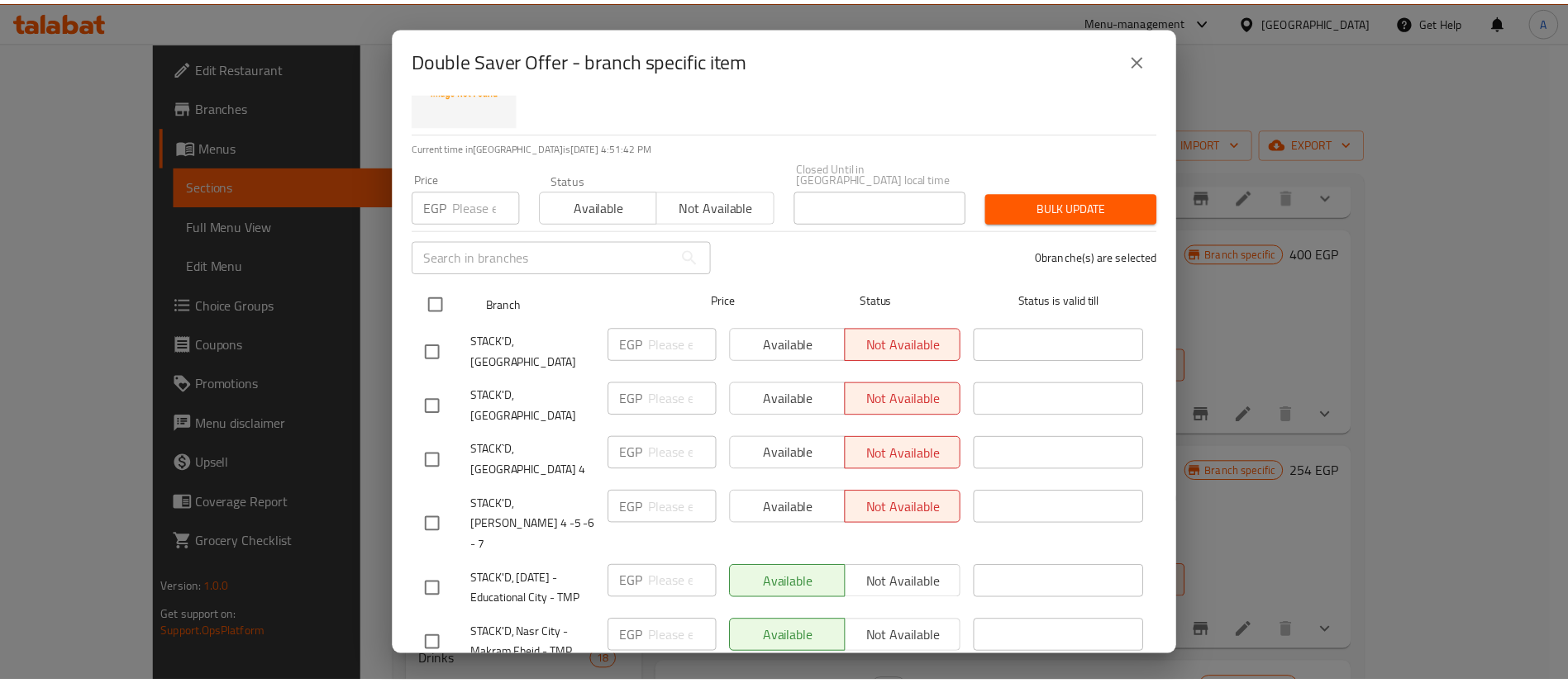
scroll to position [82, 0]
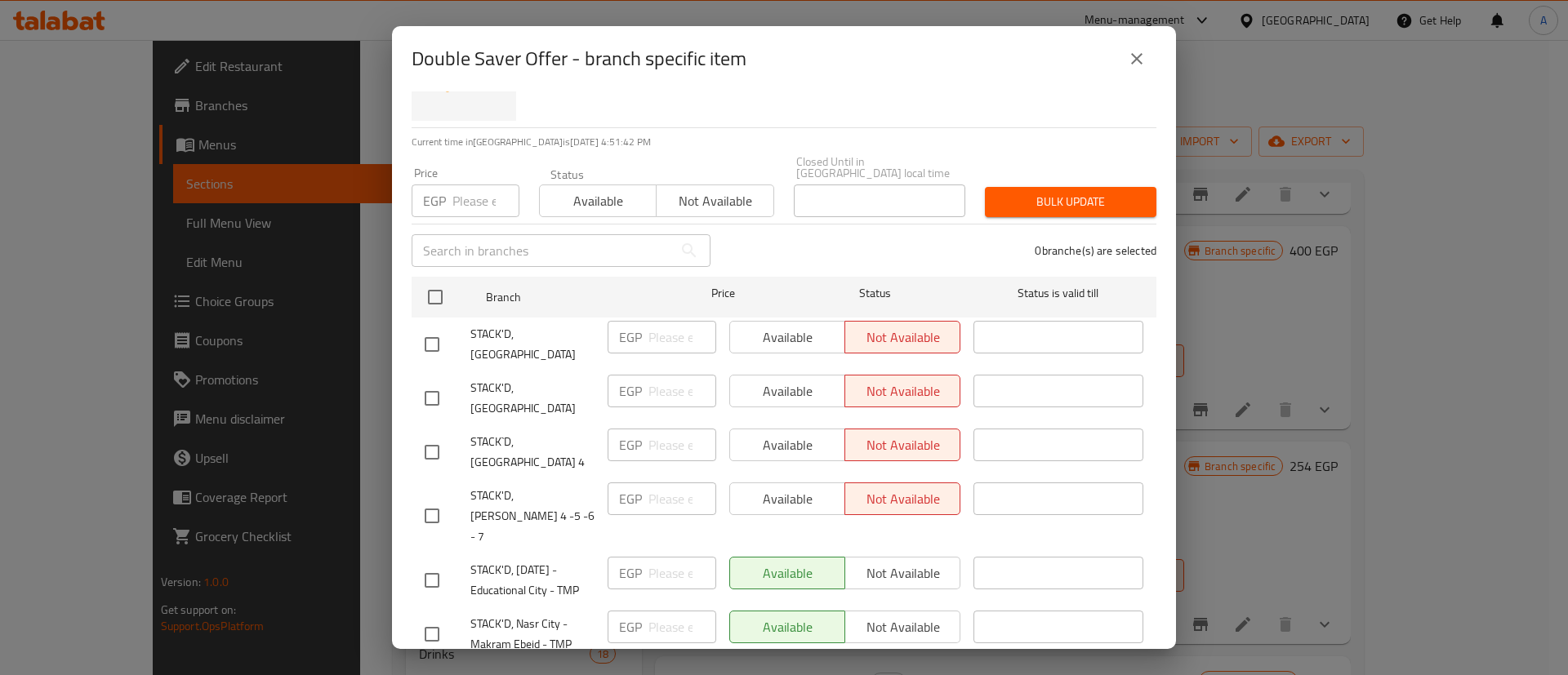
click at [426, 332] on input "checkbox" at bounding box center [432, 345] width 34 height 34
checkbox input "true"
click at [432, 381] on input "checkbox" at bounding box center [432, 398] width 34 height 34
checkbox input "true"
click at [432, 435] on input "checkbox" at bounding box center [432, 452] width 34 height 34
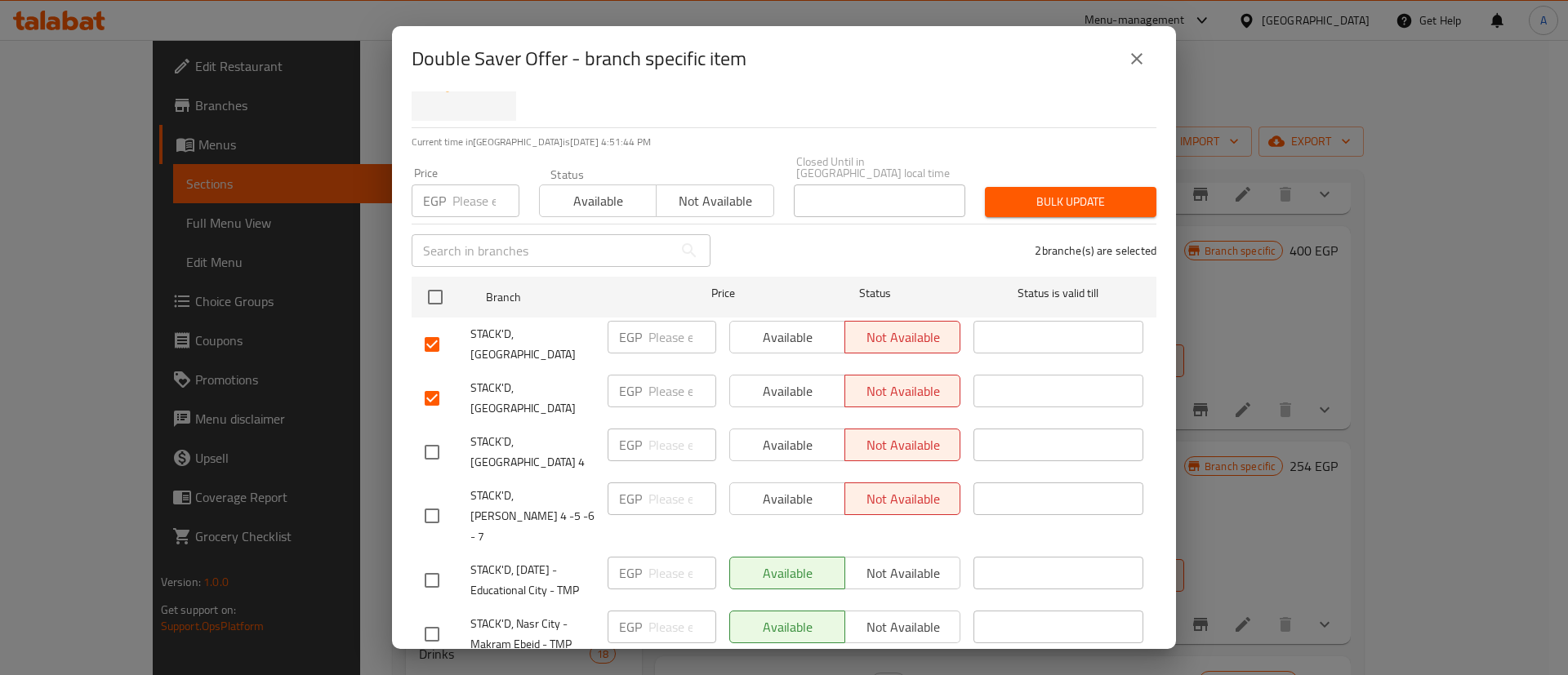
checkbox input "true"
click at [429, 499] on input "checkbox" at bounding box center [432, 516] width 34 height 34
checkbox input "true"
click at [461, 203] on input "number" at bounding box center [486, 201] width 67 height 33
type input "320"
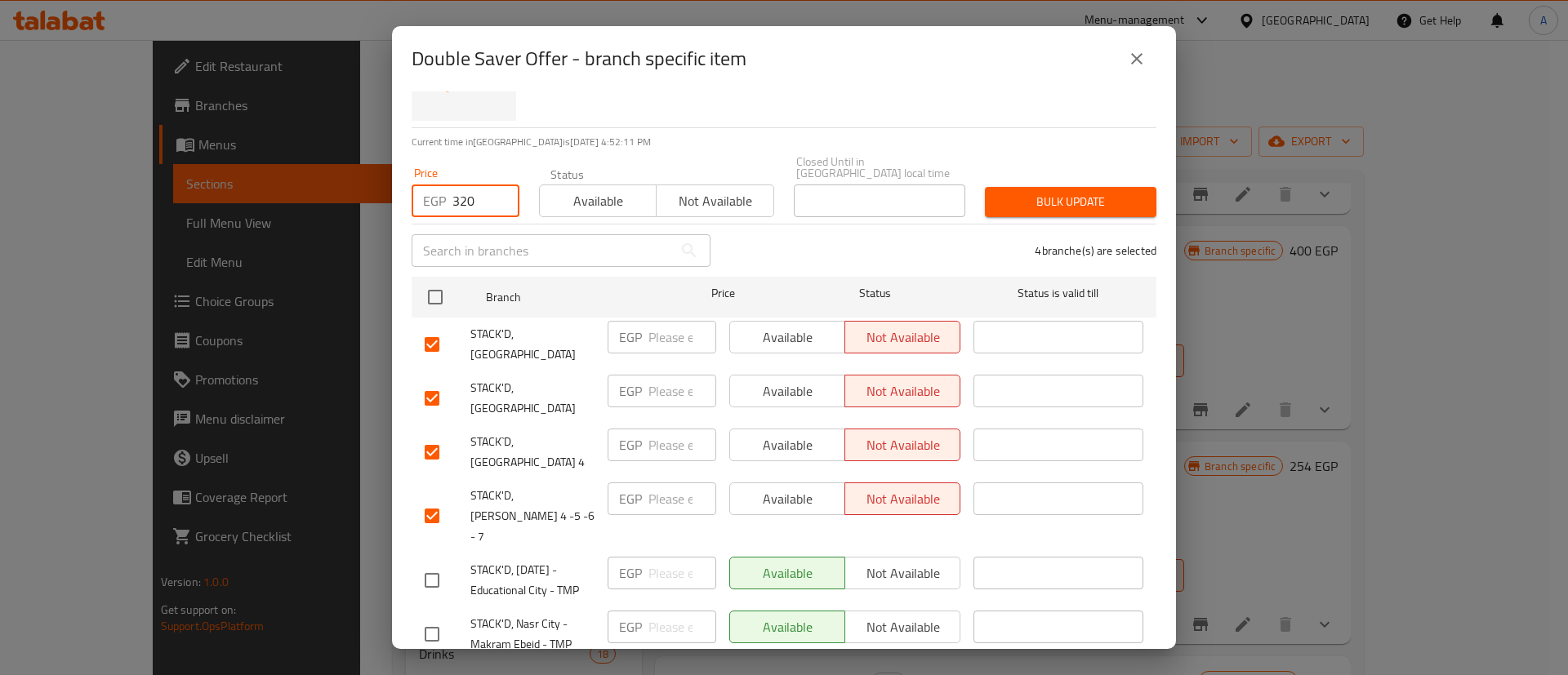
click at [1043, 192] on span "Bulk update" at bounding box center [1070, 202] width 146 height 21
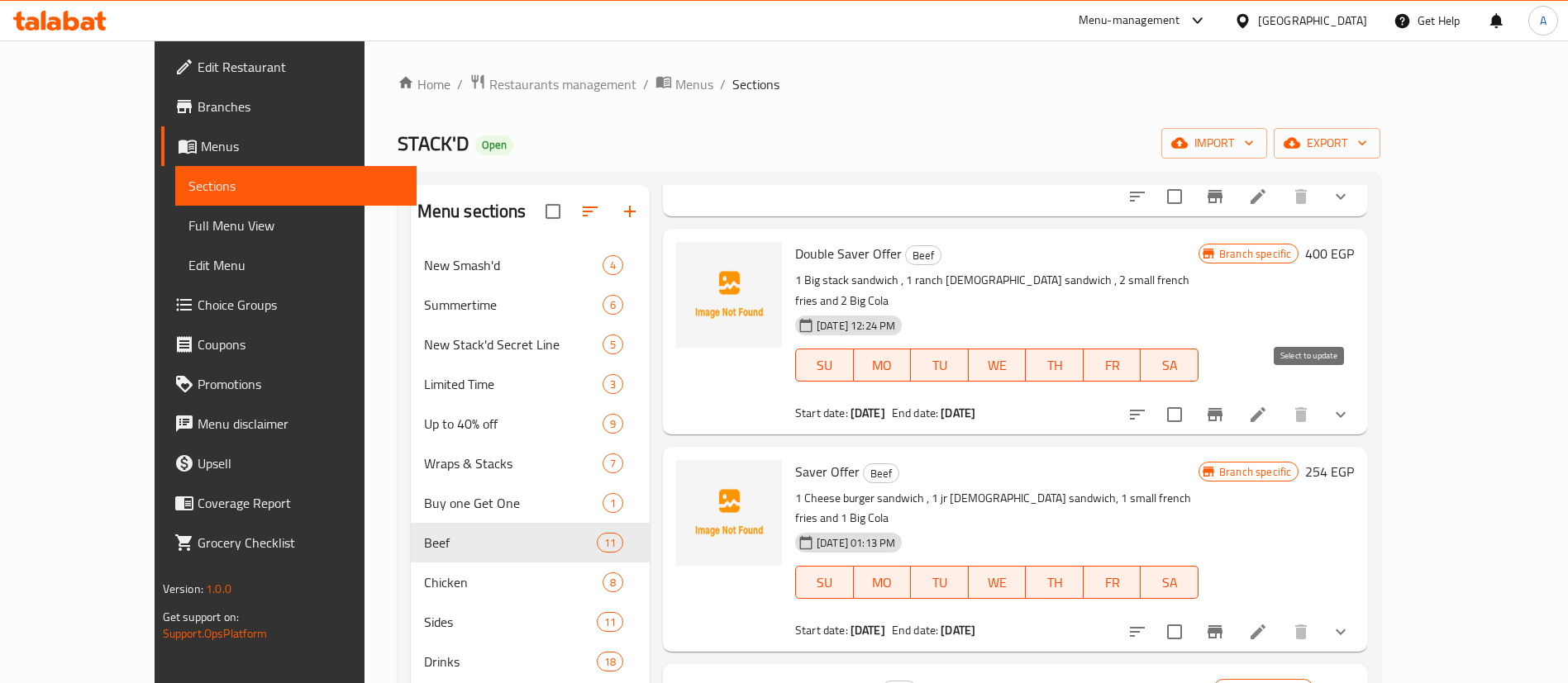
click at [1192, 397] on input "checkbox" at bounding box center [1175, 415] width 35 height 35
checkbox input "true"
click at [1192, 614] on input "checkbox" at bounding box center [1175, 632] width 35 height 35
checkbox input "true"
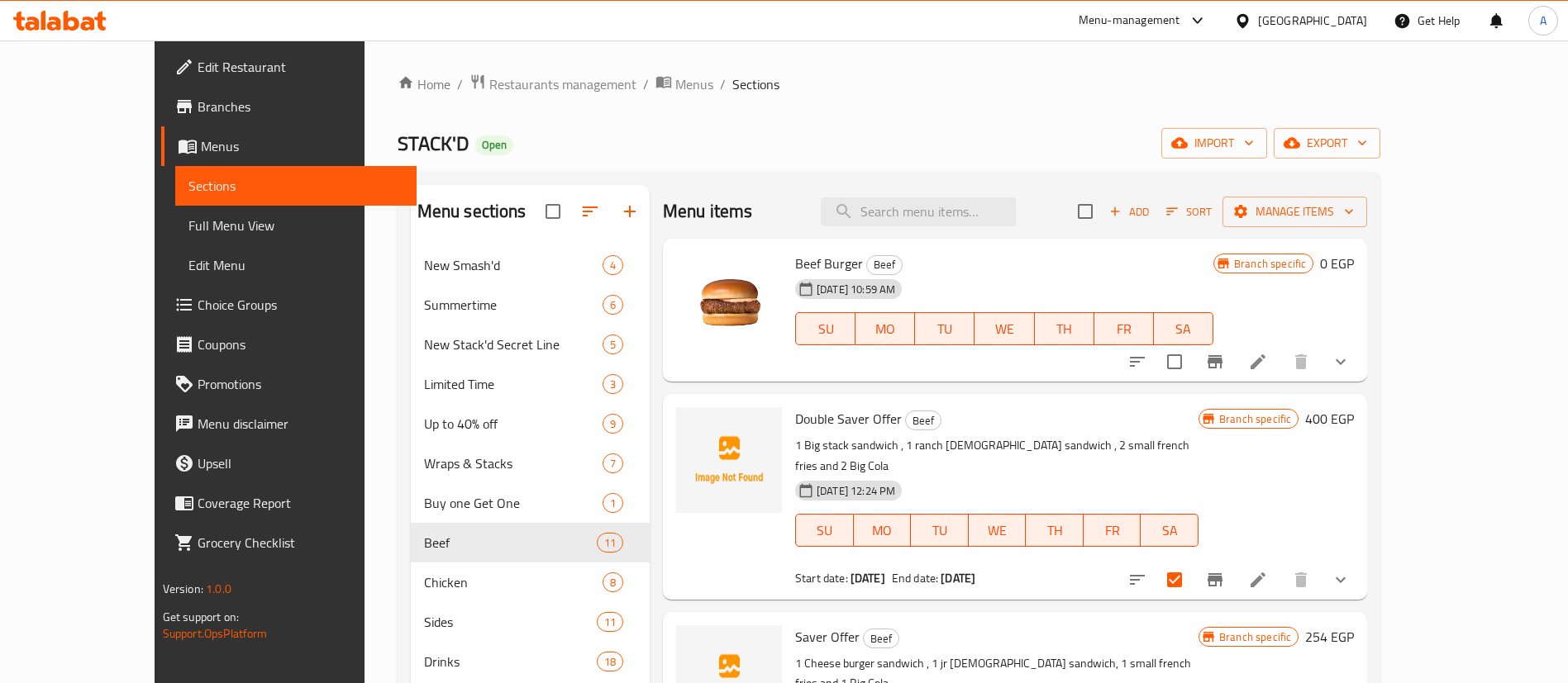
click at [1367, 228] on div "Add Sort Manage items" at bounding box center [1223, 211] width 289 height 35
click at [1354, 221] on span "Manage items" at bounding box center [1294, 211] width 118 height 21
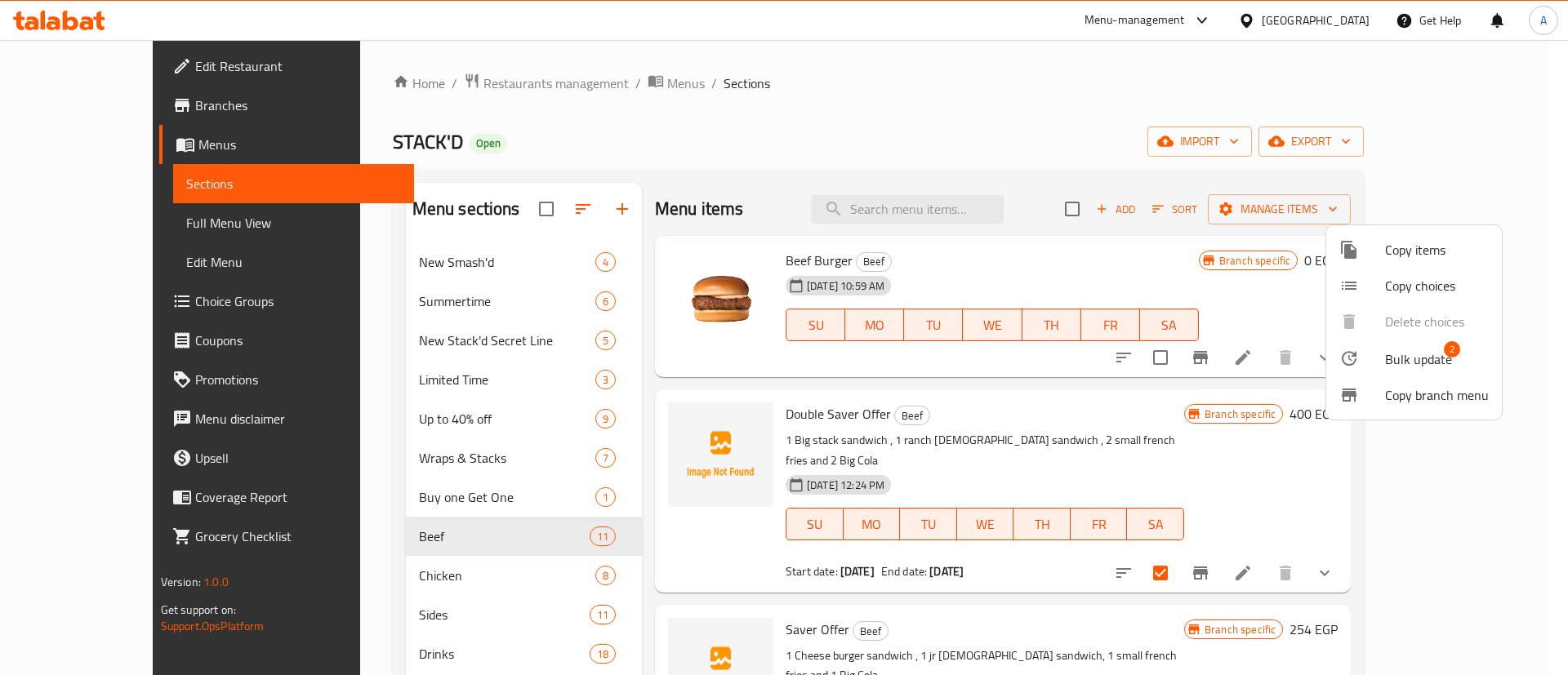
click at [1401, 361] on span "Bulk update" at bounding box center [1419, 359] width 67 height 20
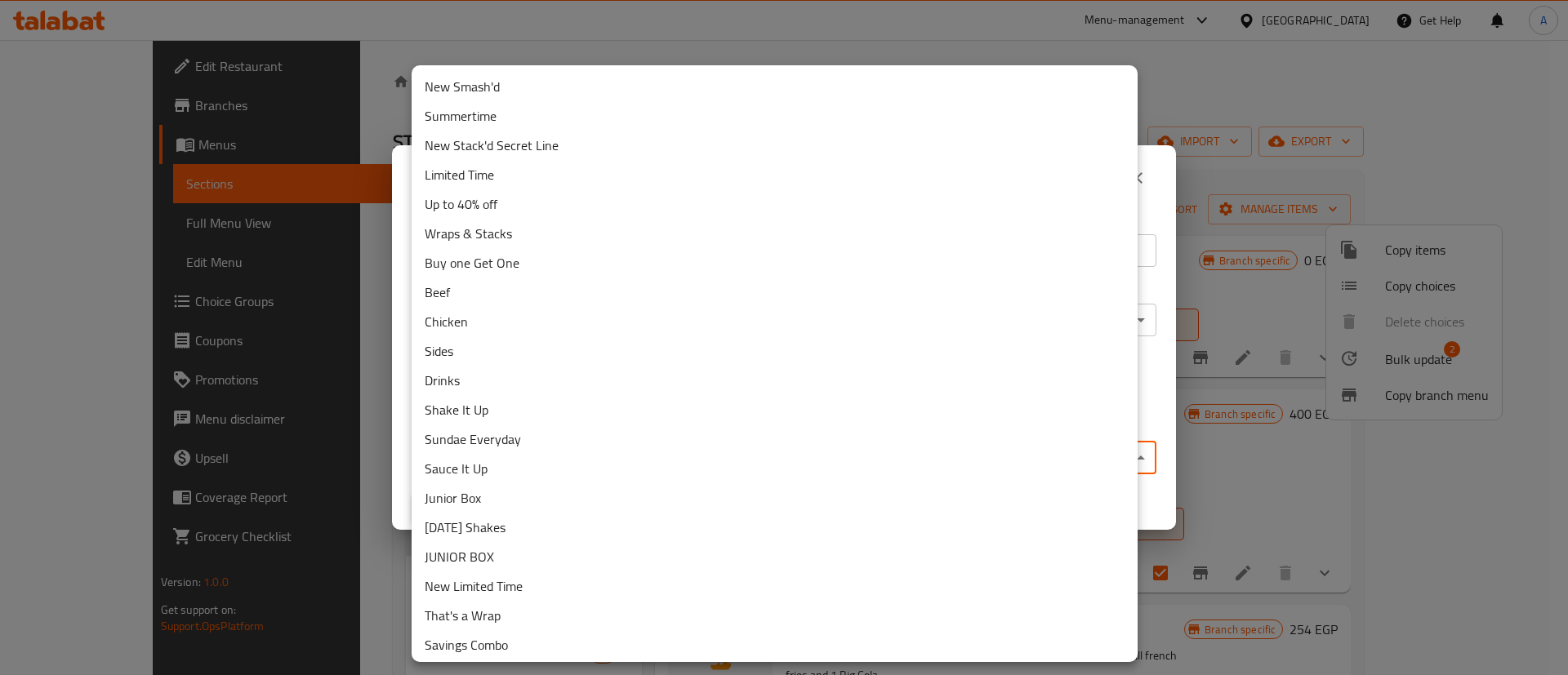
click at [508, 442] on body "​ Menu-management Egypt Get Help A Edit Restaurant Branches Menus Sections Full…" at bounding box center [784, 357] width 1568 height 635
click at [508, 197] on li "Up to 40% off" at bounding box center [774, 204] width 726 height 29
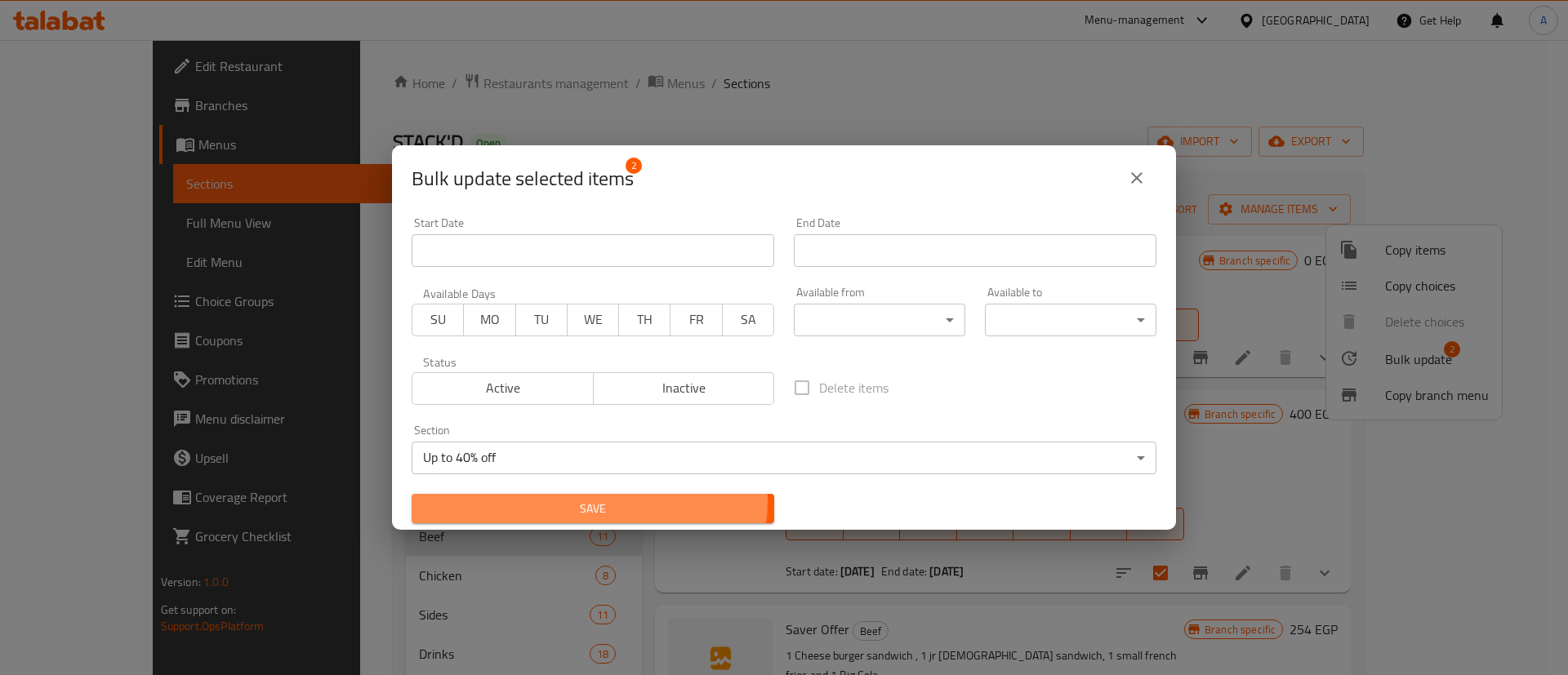
click at [583, 499] on span "Save" at bounding box center [593, 509] width 337 height 21
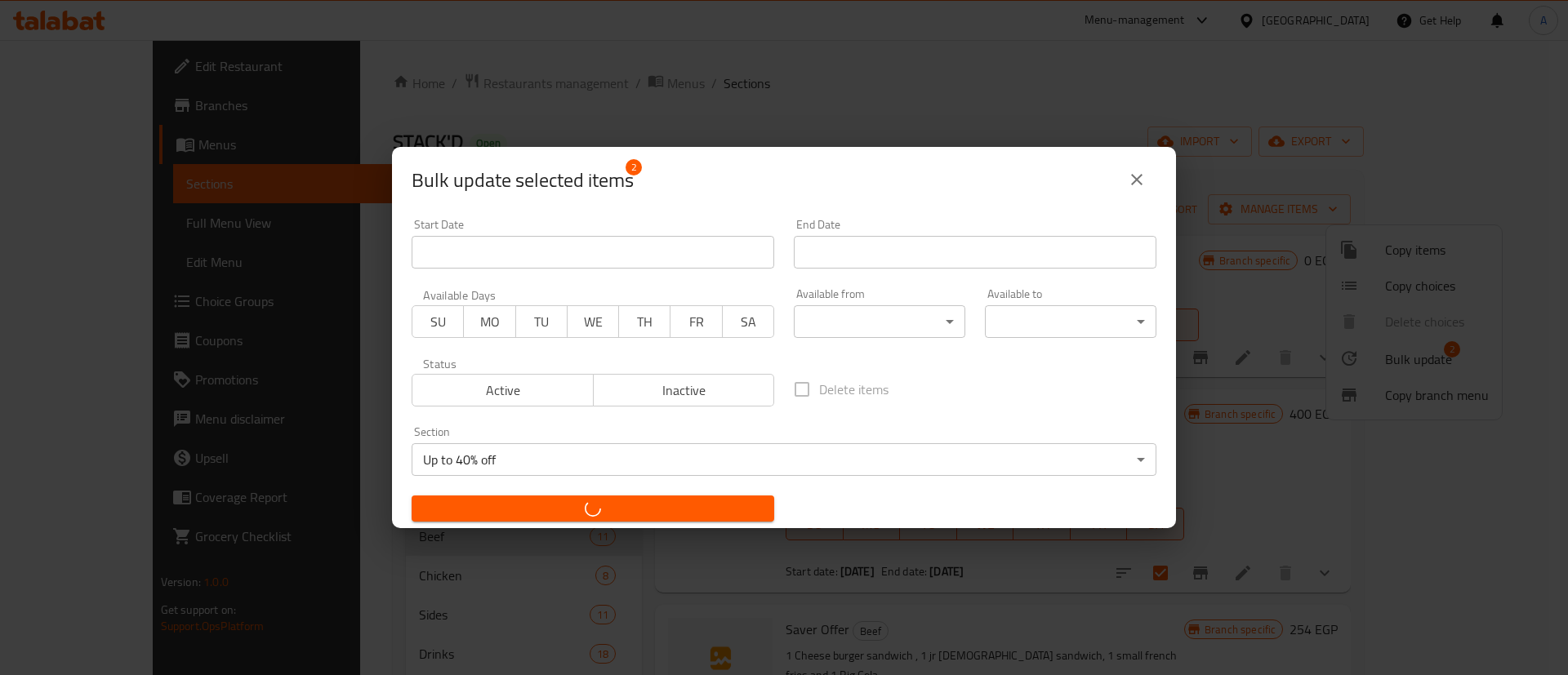
checkbox input "false"
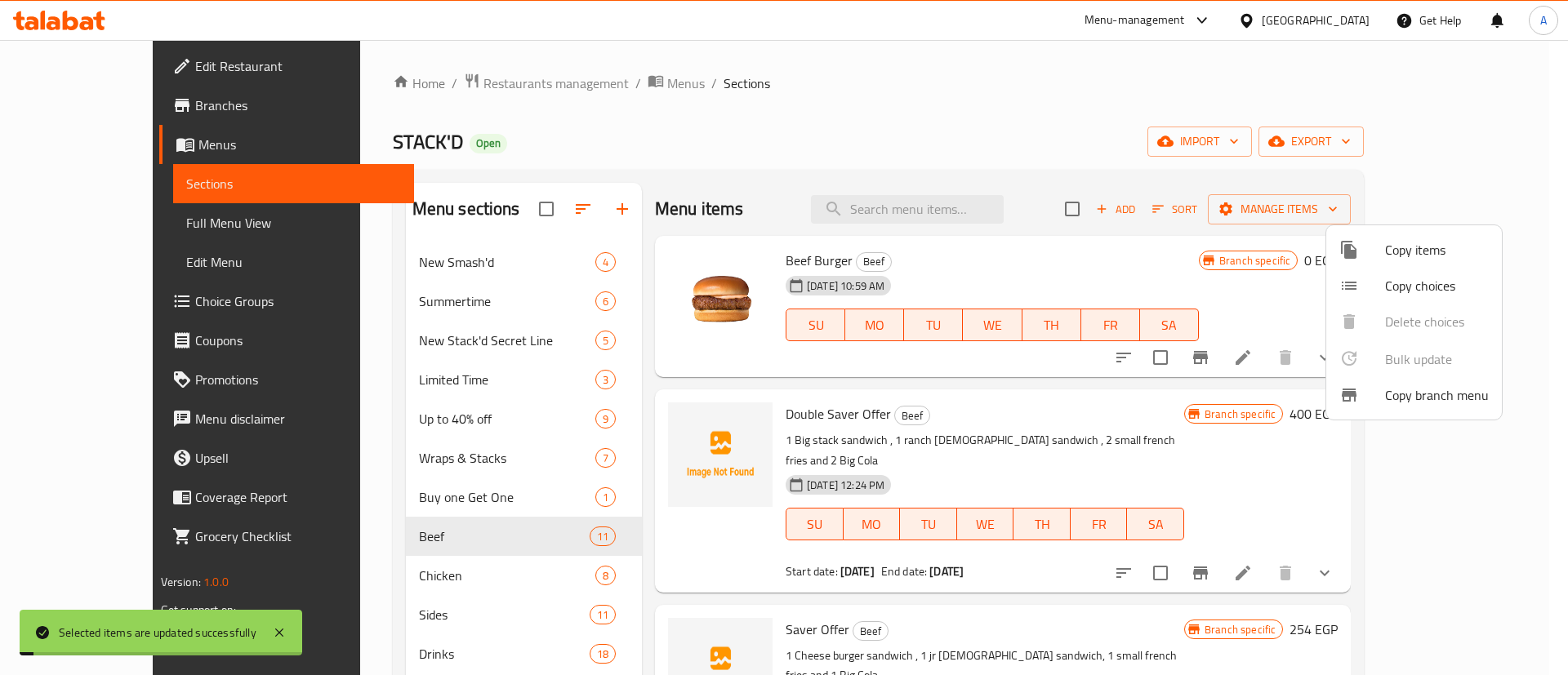
click at [362, 418] on div at bounding box center [784, 338] width 1568 height 675
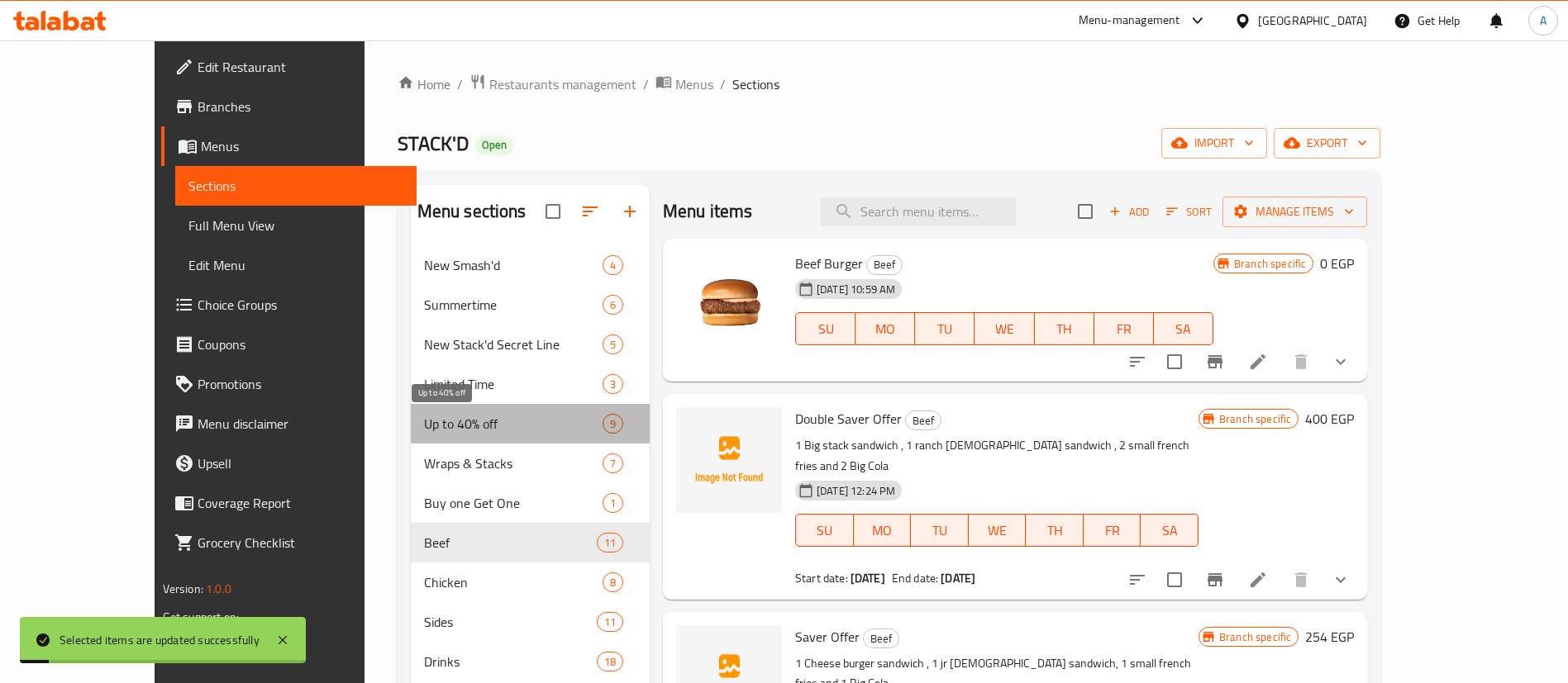
click at [424, 423] on span "Up to 40% off" at bounding box center [513, 424] width 179 height 20
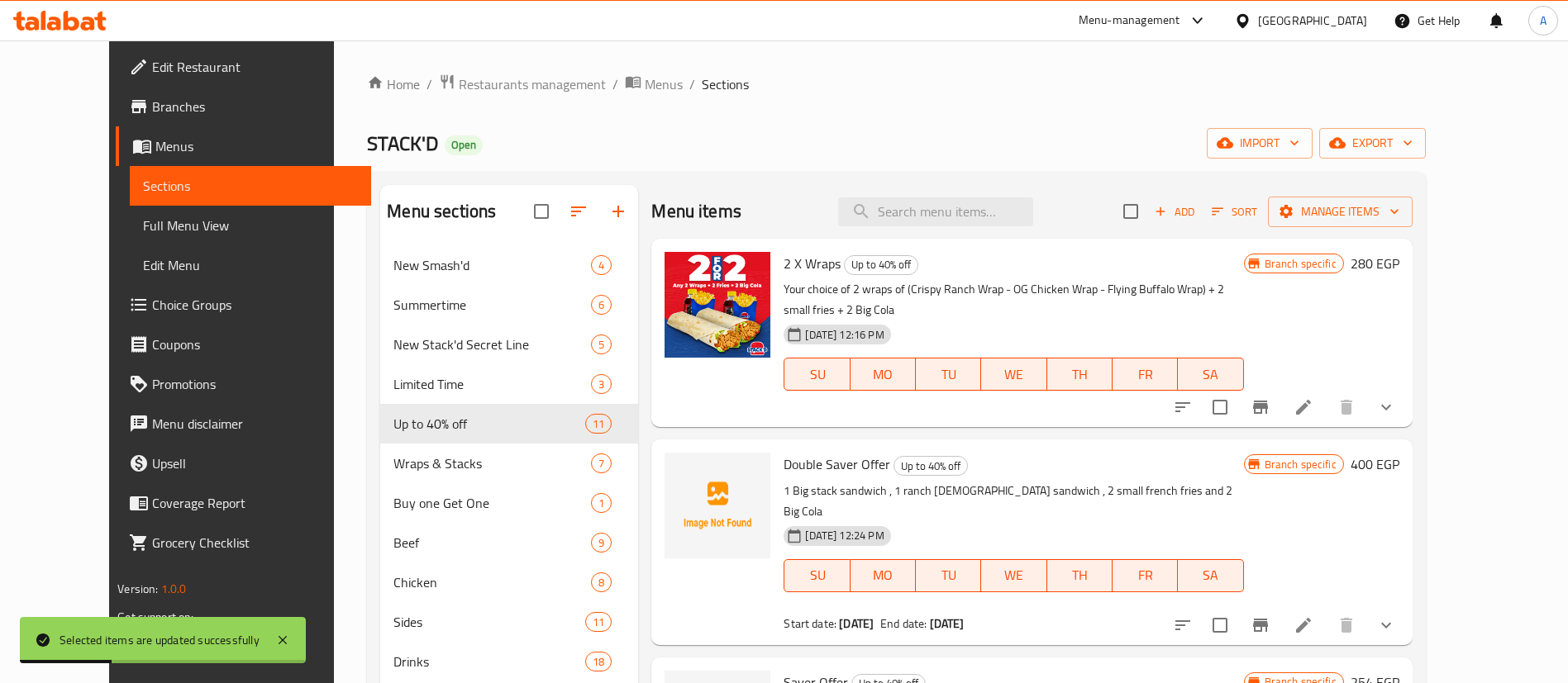
click at [1261, 222] on button "Sort" at bounding box center [1235, 212] width 54 height 26
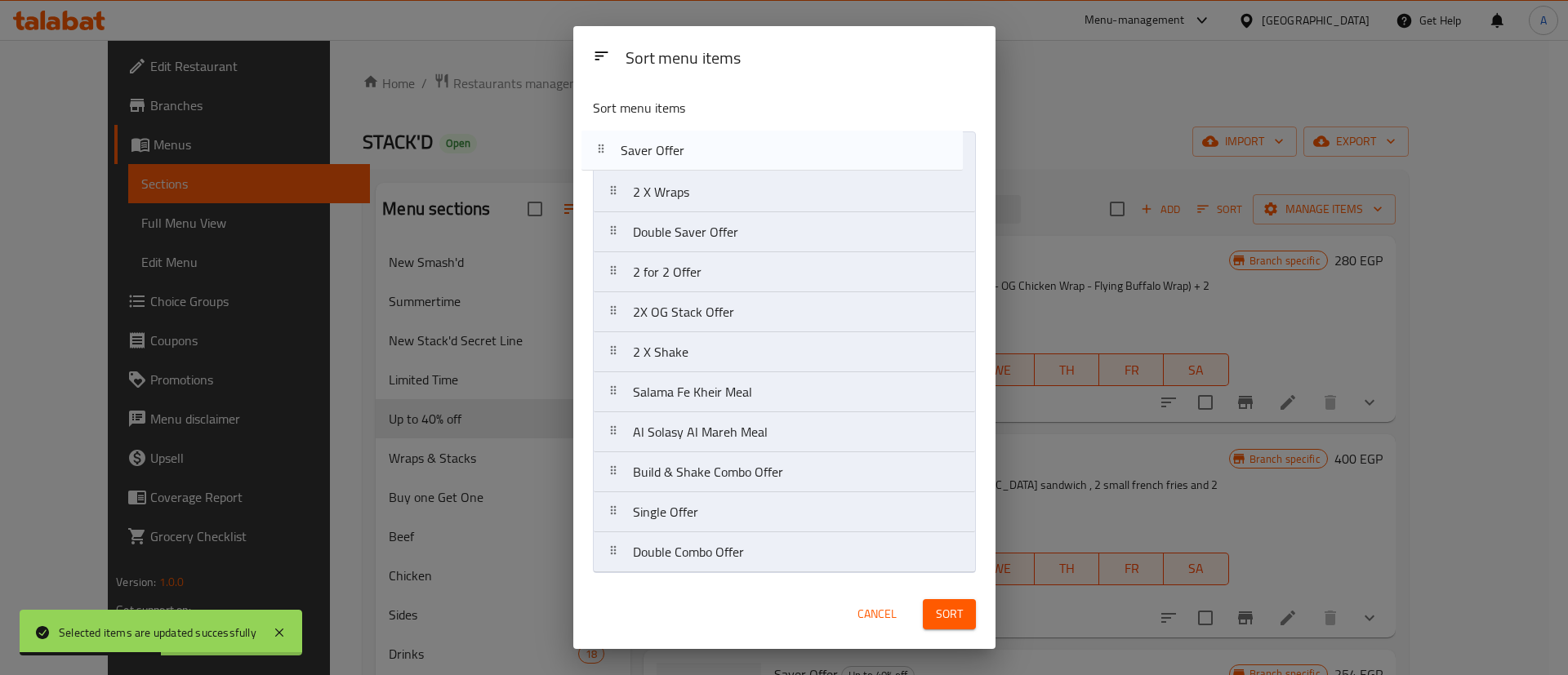
drag, startPoint x: 711, startPoint y: 235, endPoint x: 698, endPoint y: 148, distance: 88.0
click at [698, 148] on nav "2 X Wraps Double Saver Offer Saver Offer 2 for 2 Offer 2X OG Stack Offer 2 X Sh…" at bounding box center [784, 352] width 383 height 442
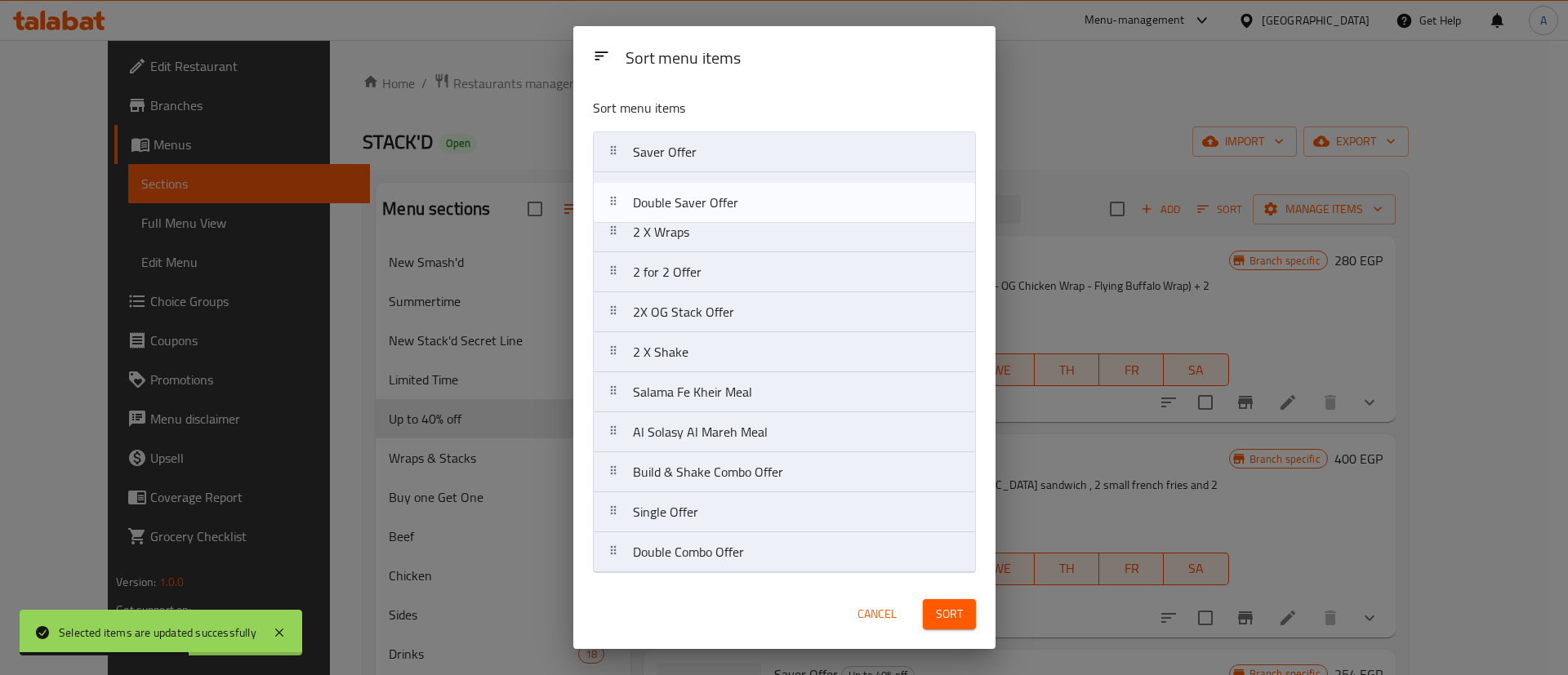
drag, startPoint x: 685, startPoint y: 242, endPoint x: 680, endPoint y: 188, distance: 54.2
click at [680, 188] on nav "Saver Offer 2 X Wraps Double Saver Offer 2 for 2 Offer 2X OG Stack Offer 2 X Sh…" at bounding box center [784, 352] width 383 height 442
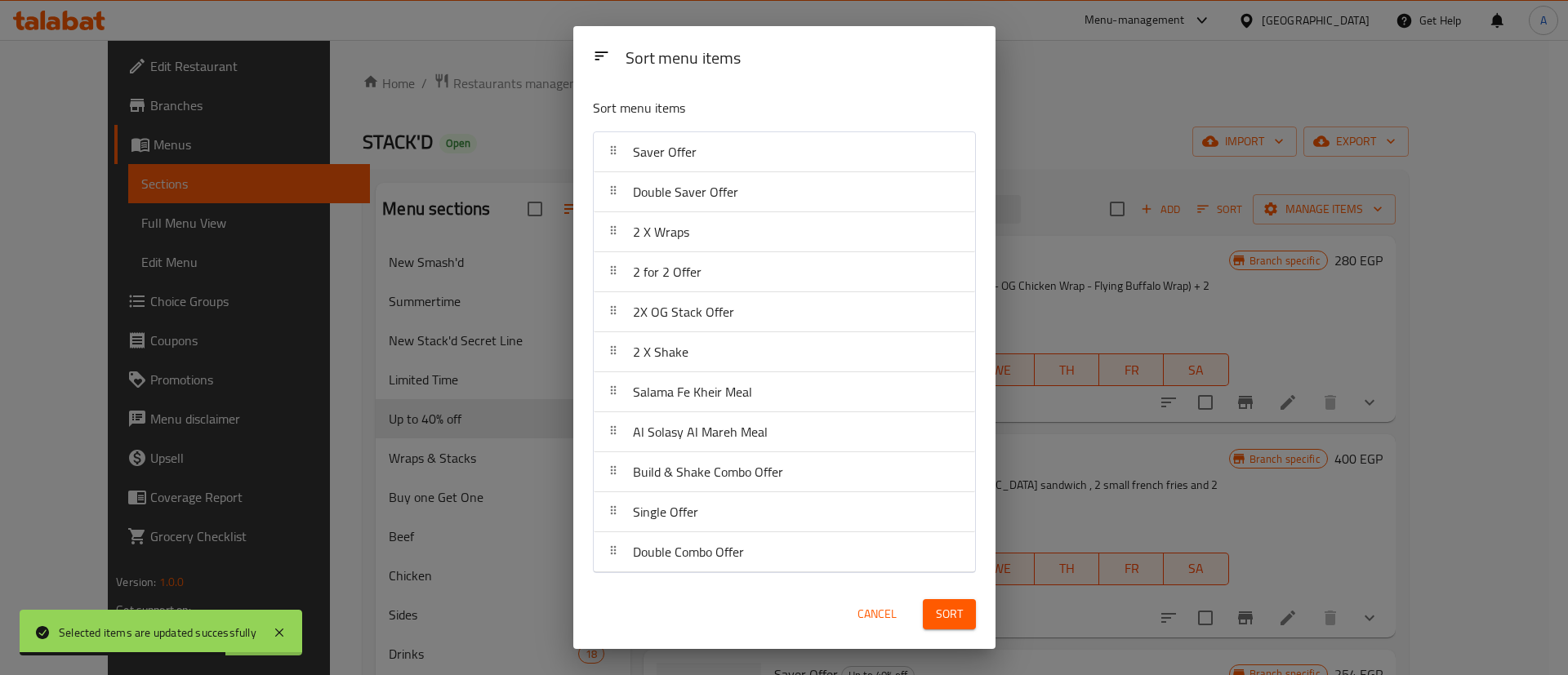
click at [946, 609] on span "Sort" at bounding box center [949, 614] width 27 height 21
